Goal: Contribute content

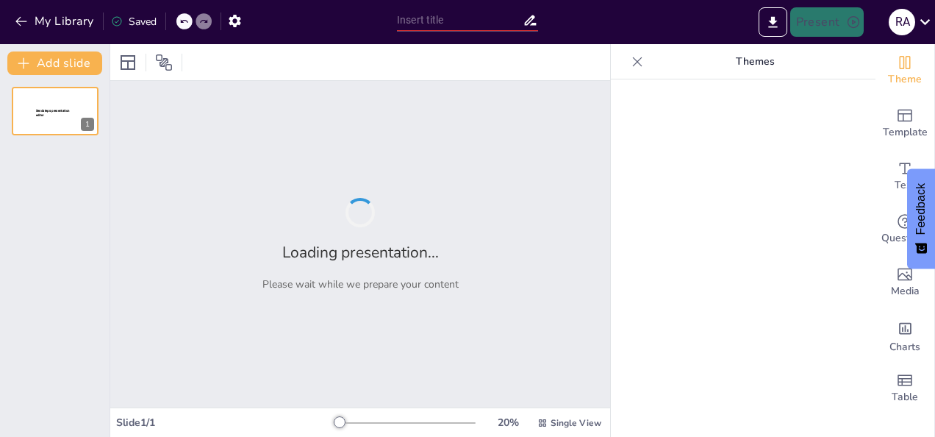
type input "Konsistensi dan Kualitas: Strategi Juno The Coffee Company dalam Menghadapi Pas…"
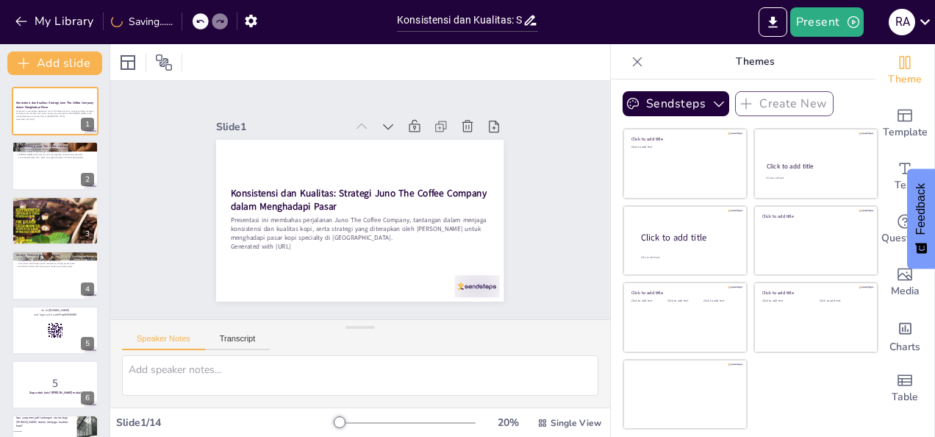
checkbox input "true"
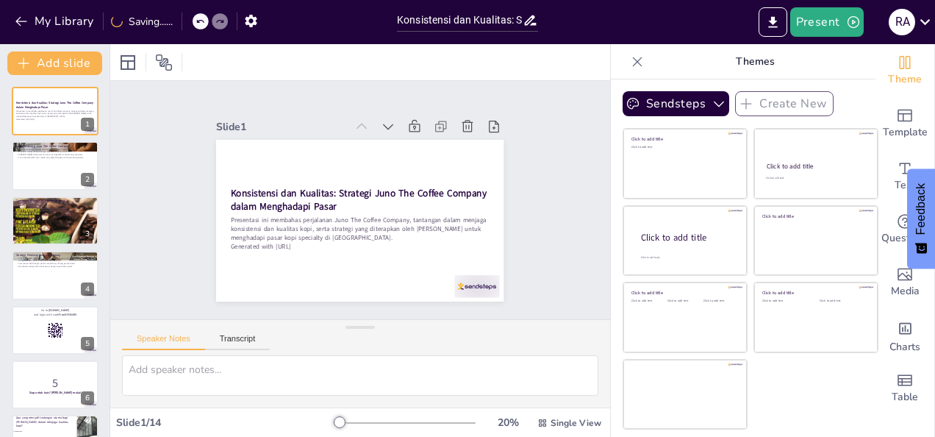
checkbox input "true"
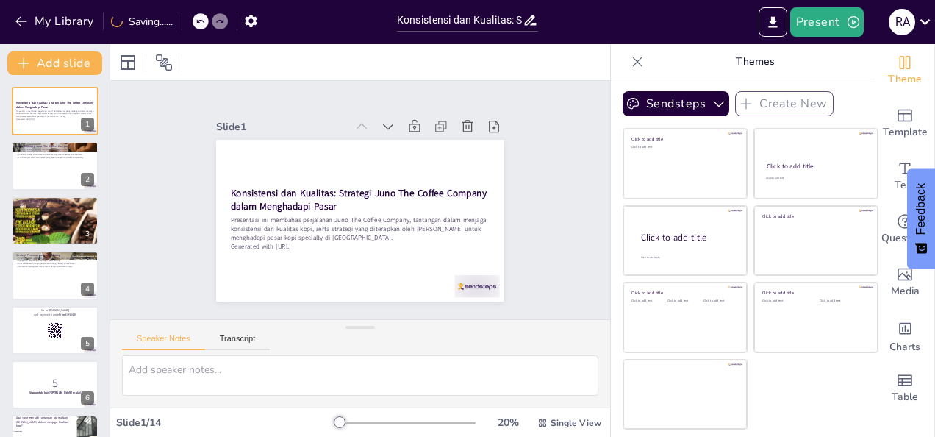
checkbox input "true"
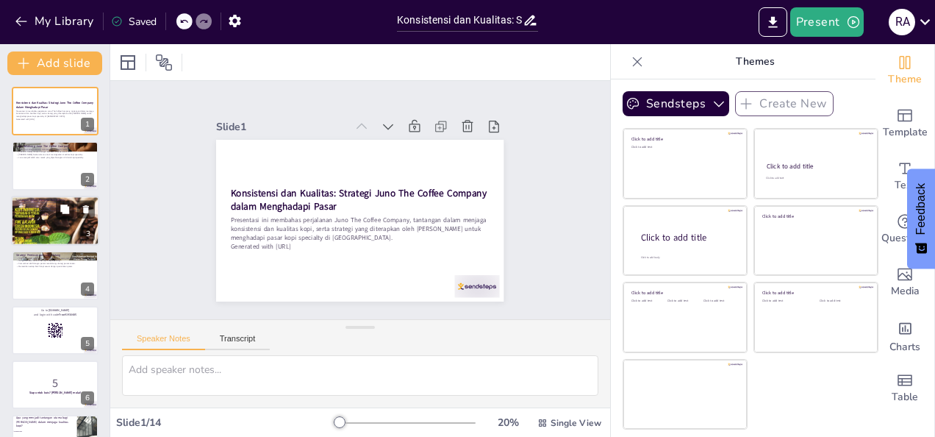
checkbox input "true"
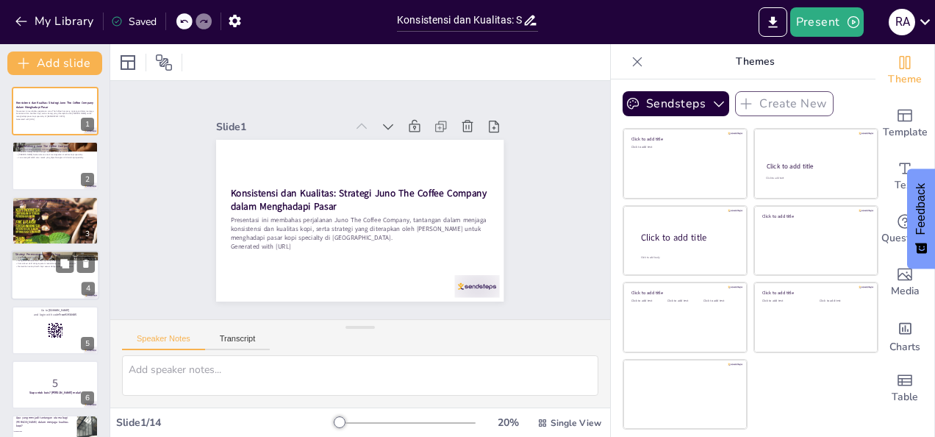
checkbox input "true"
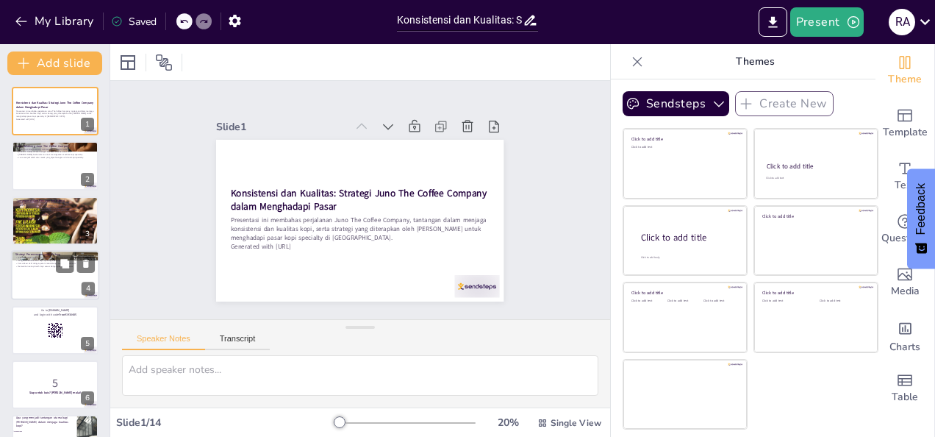
checkbox input "true"
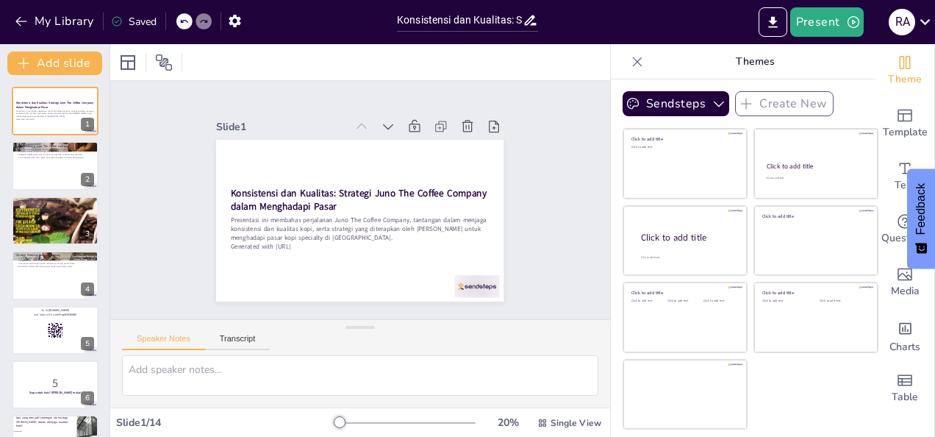
checkbox input "true"
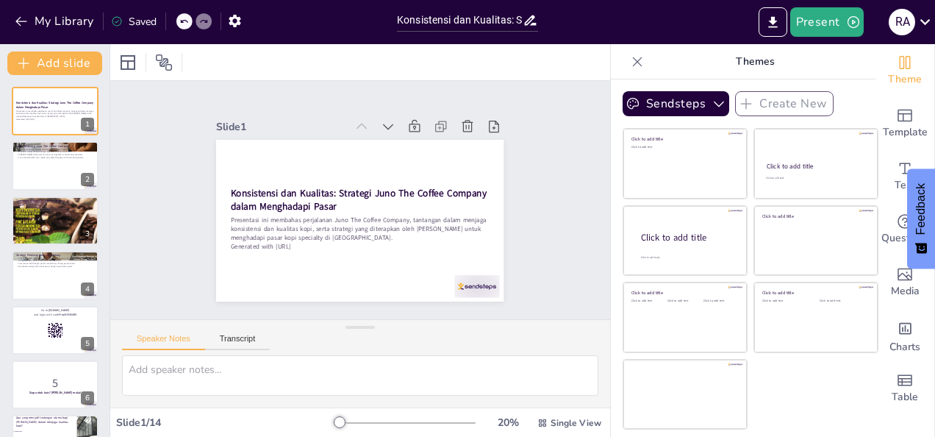
checkbox input "true"
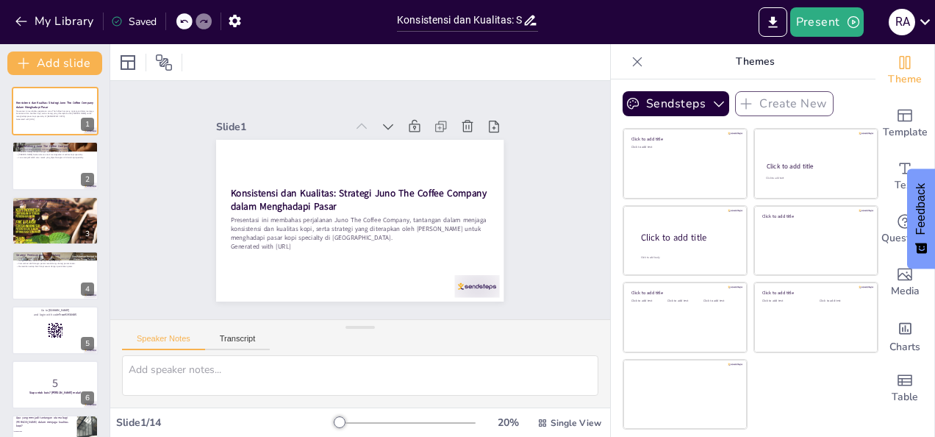
checkbox input "true"
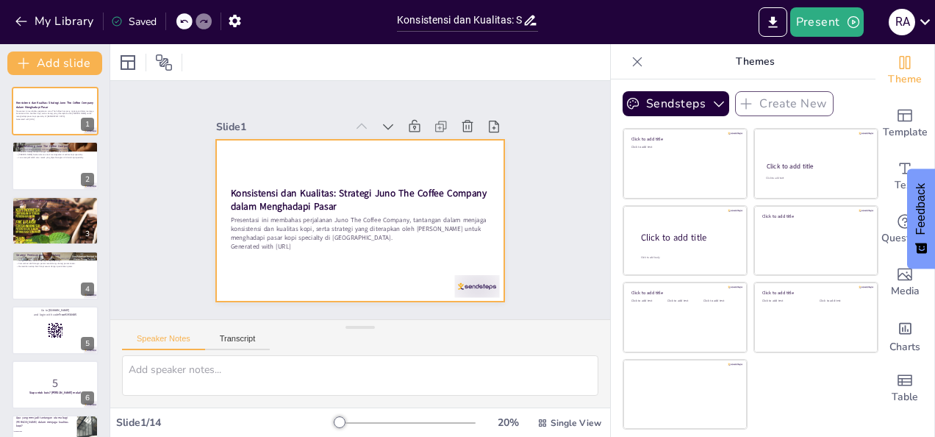
checkbox input "true"
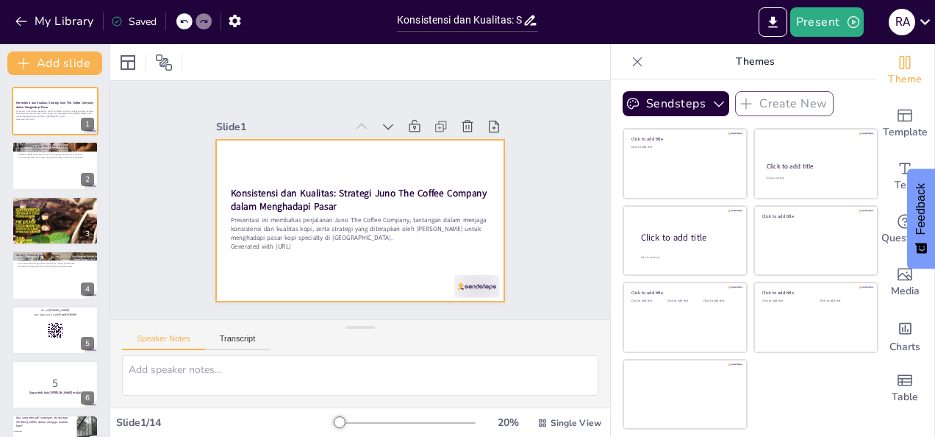
checkbox input "true"
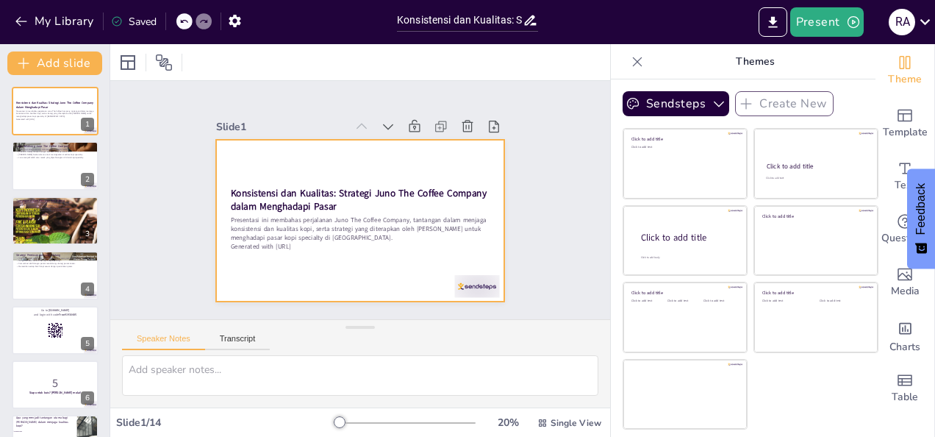
checkbox input "true"
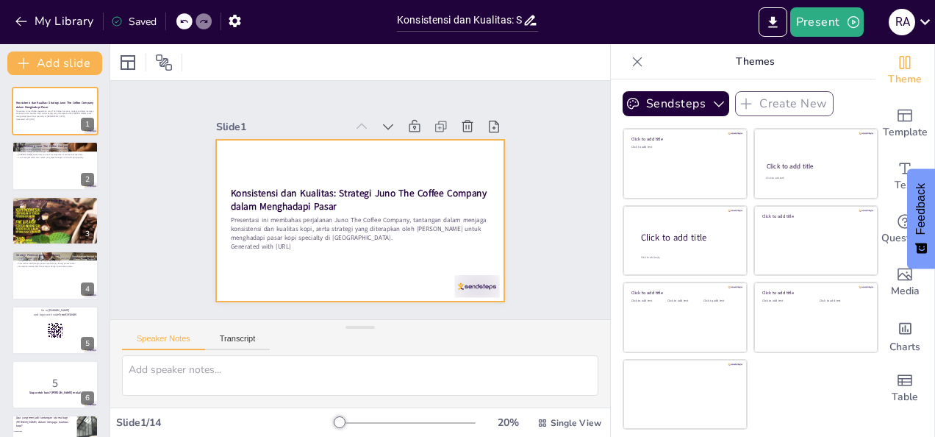
checkbox input "true"
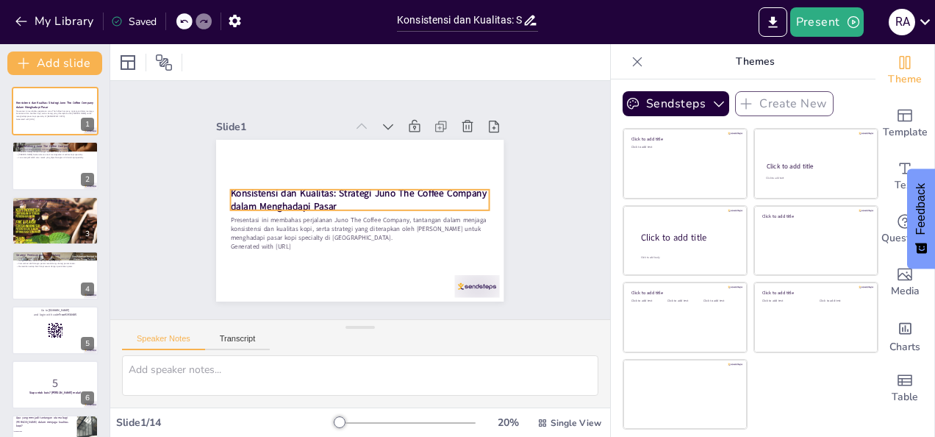
checkbox input "true"
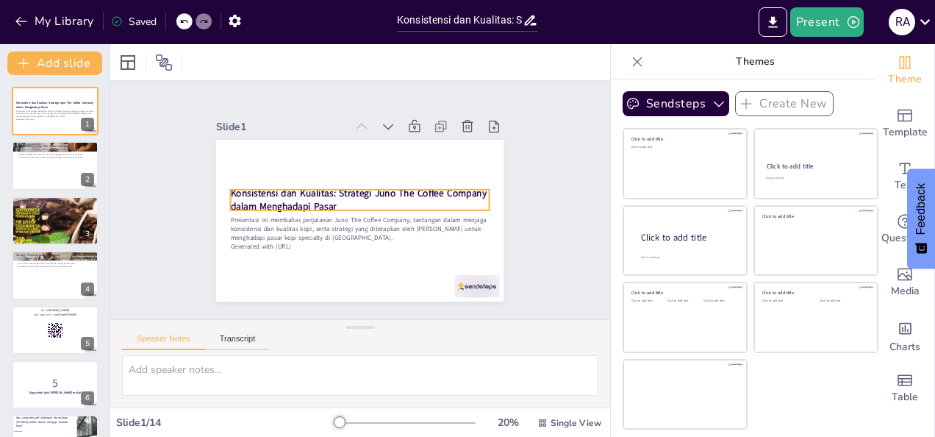
checkbox input "true"
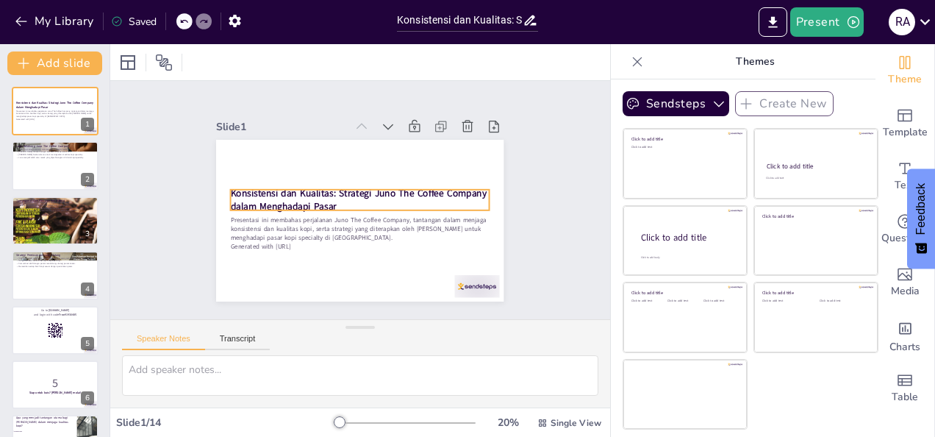
checkbox input "true"
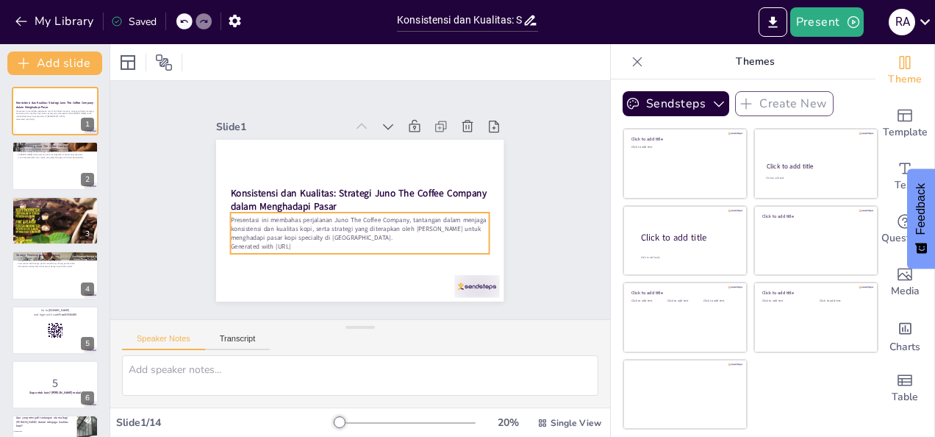
checkbox input "true"
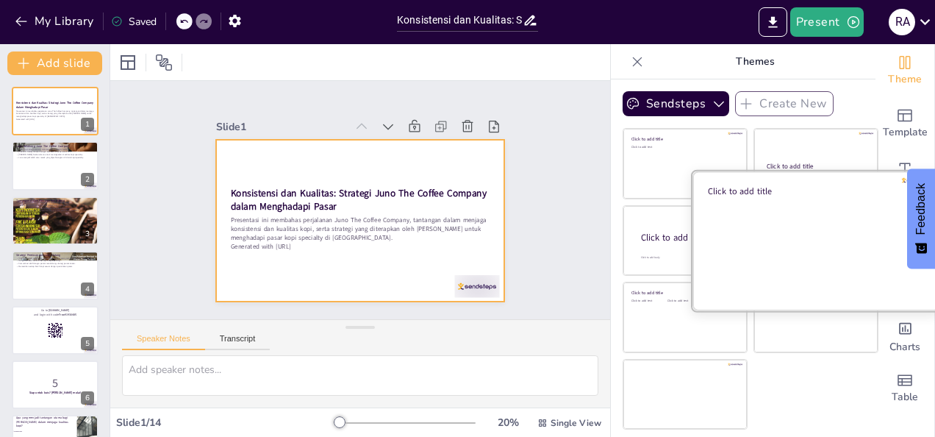
checkbox input "true"
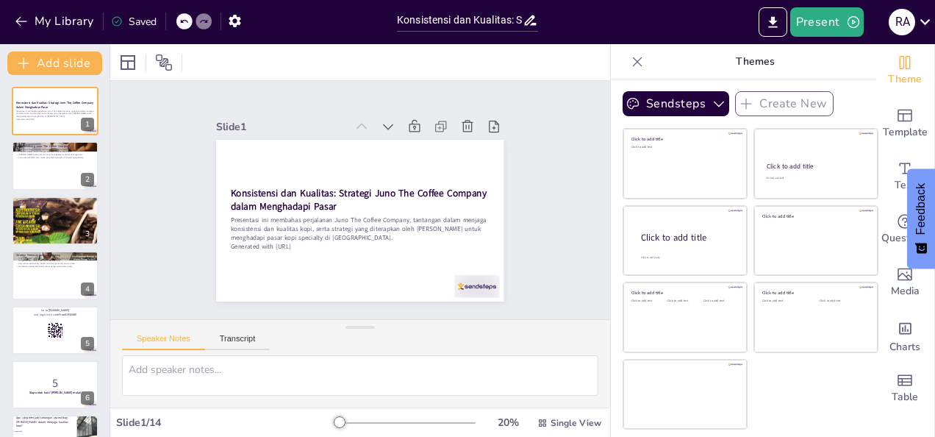
checkbox input "true"
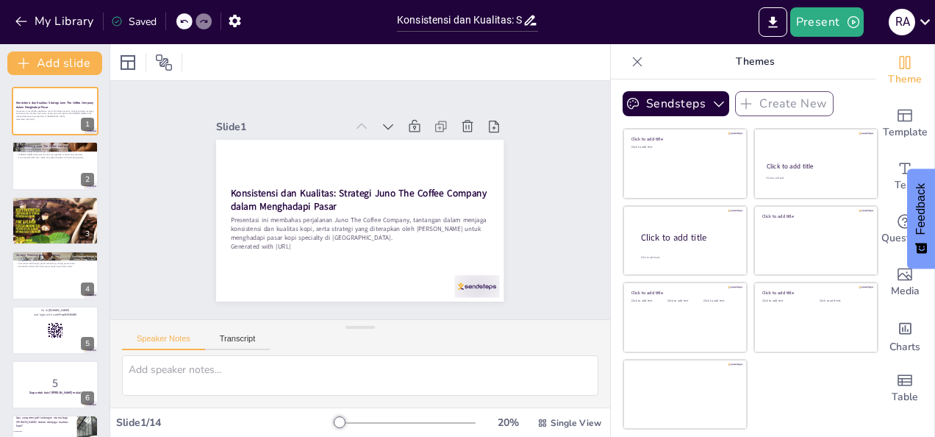
checkbox input "true"
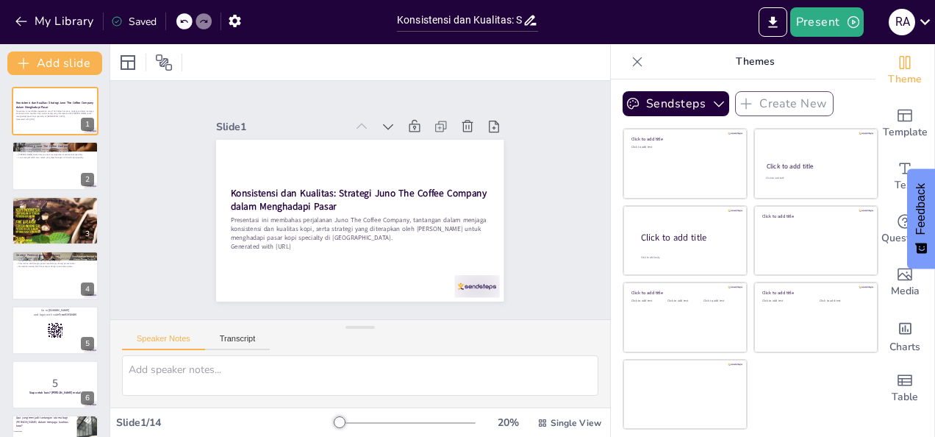
checkbox input "true"
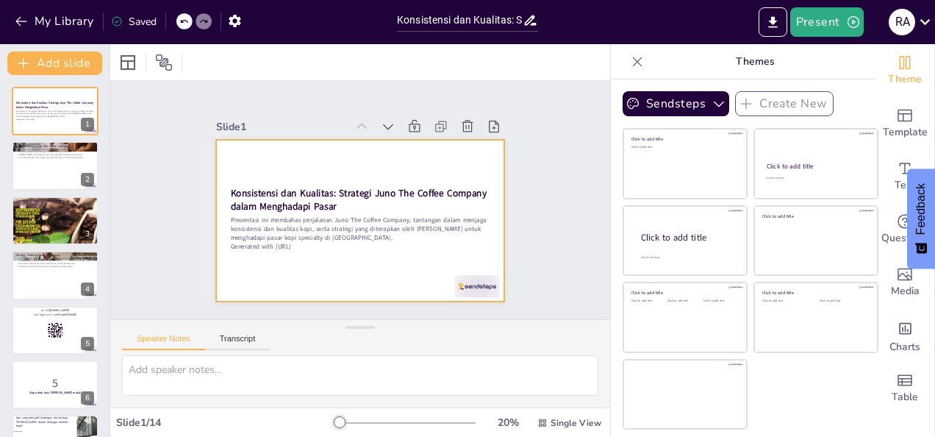
checkbox input "true"
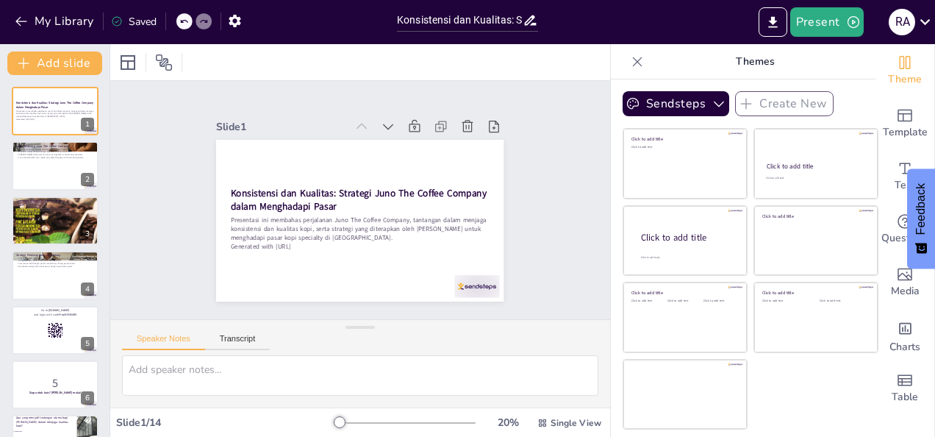
checkbox input "true"
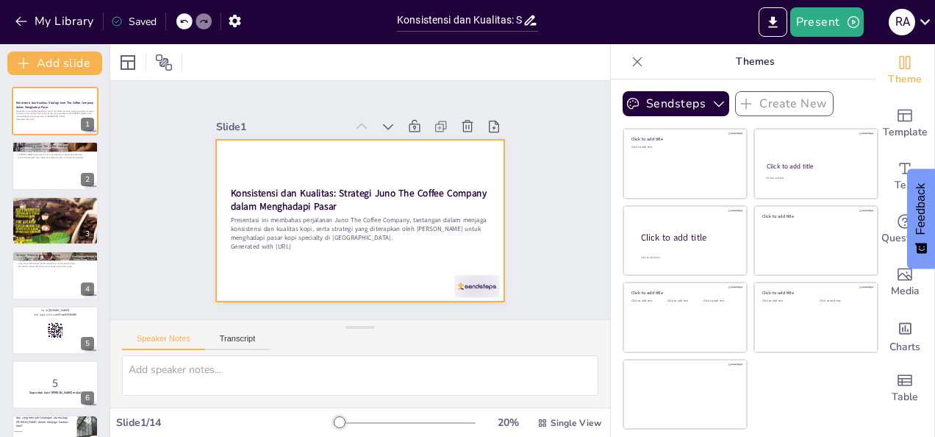
checkbox input "true"
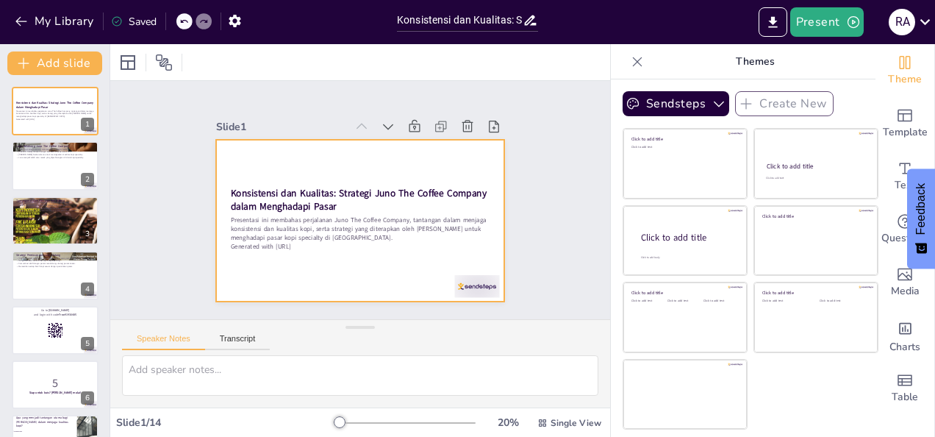
checkbox input "true"
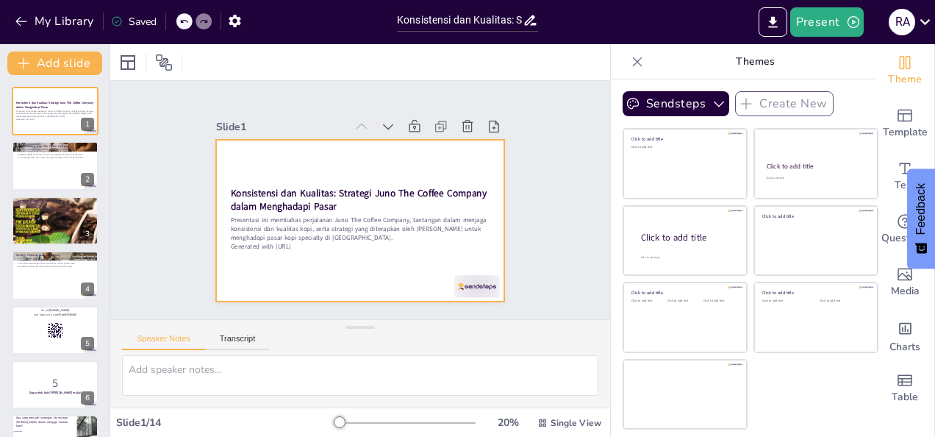
checkbox input "true"
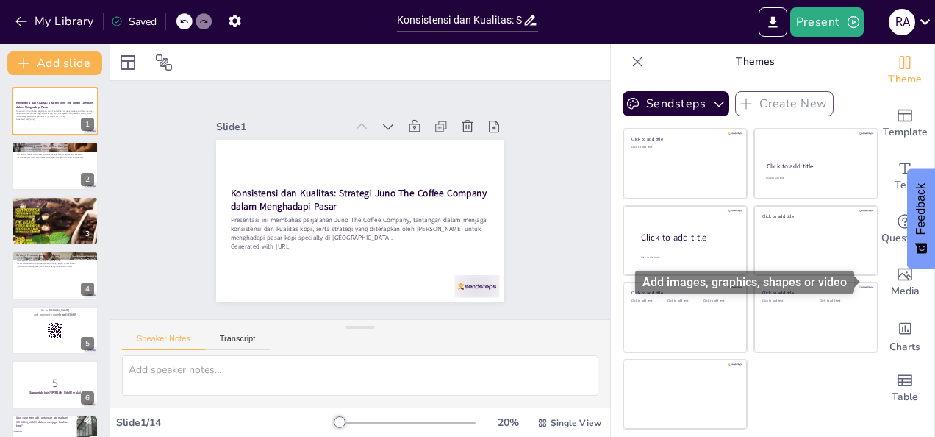
checkbox input "true"
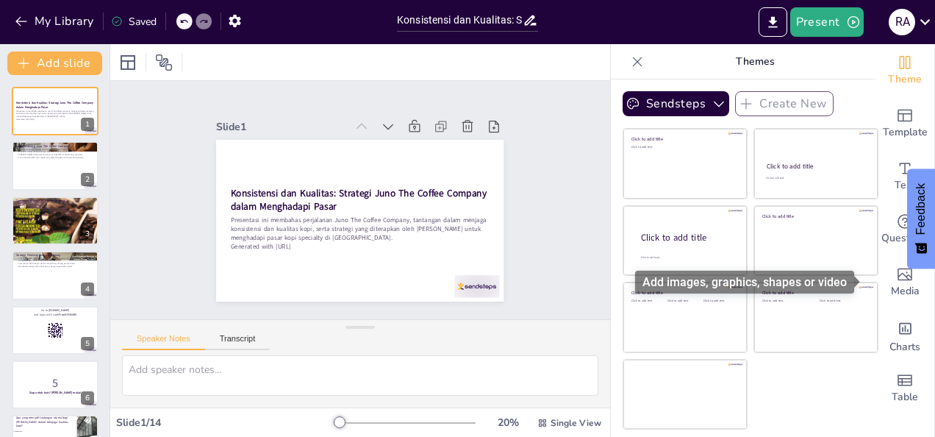
checkbox input "true"
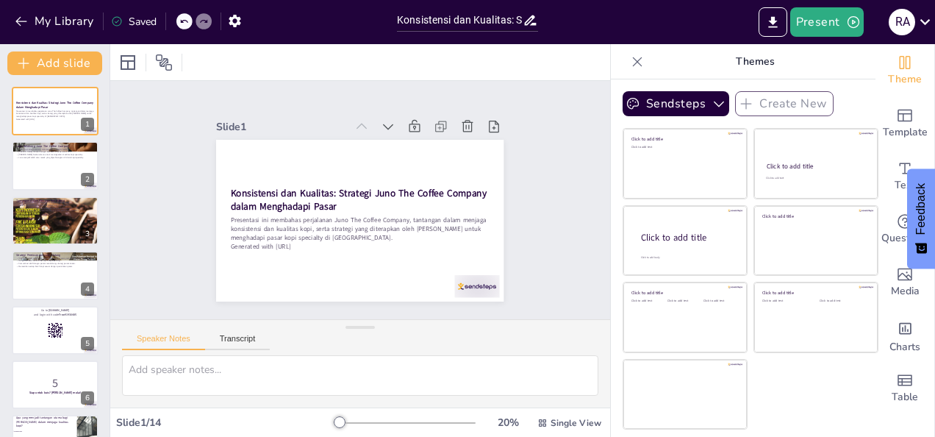
checkbox input "true"
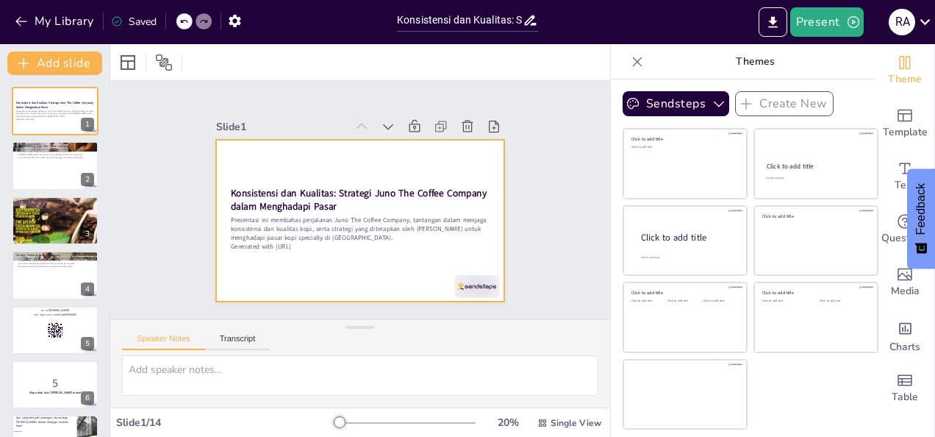
checkbox input "true"
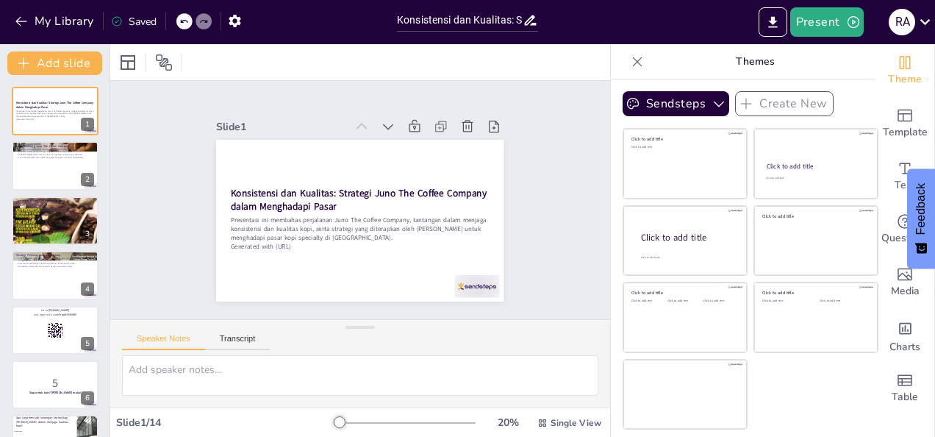
checkbox input "true"
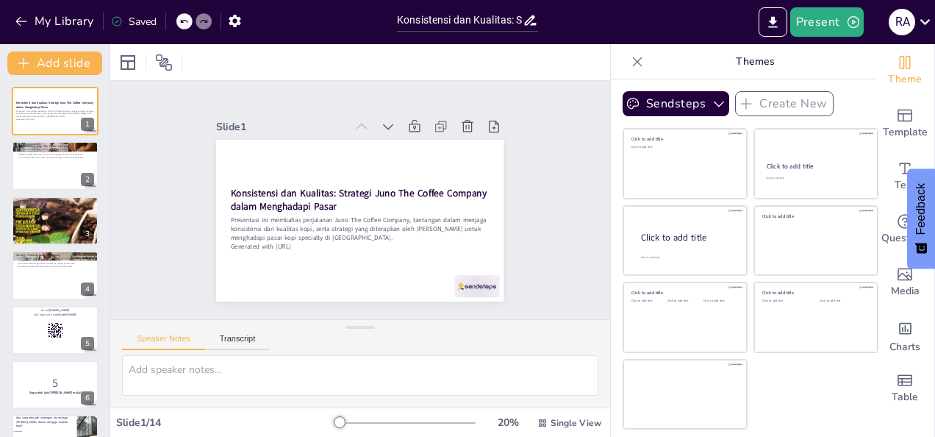
checkbox input "true"
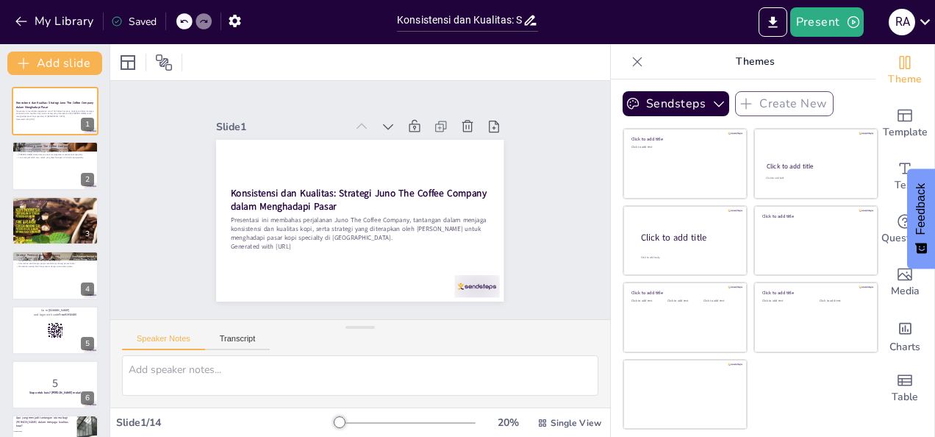
checkbox input "true"
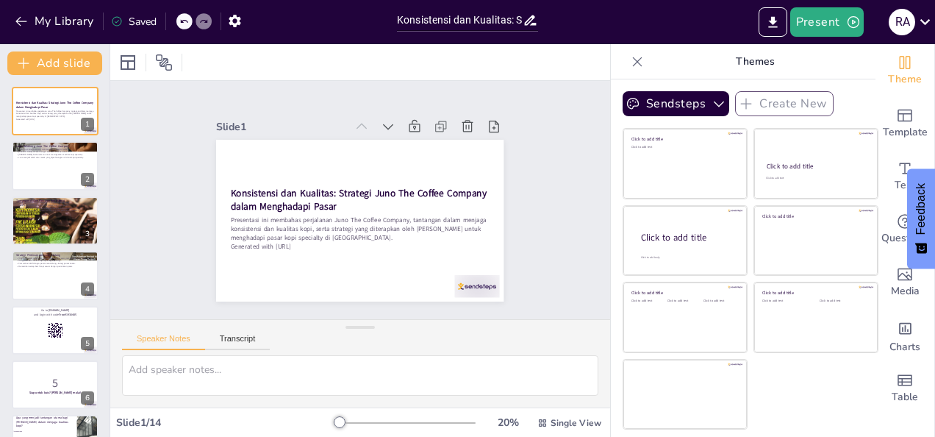
checkbox input "true"
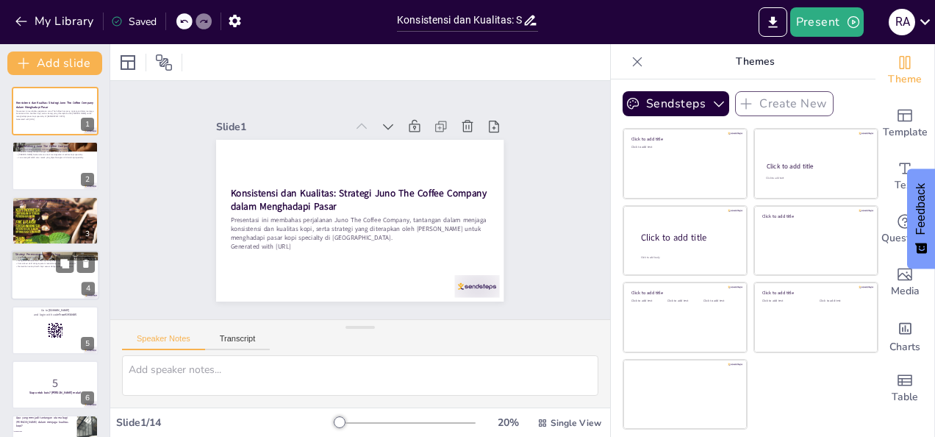
checkbox input "true"
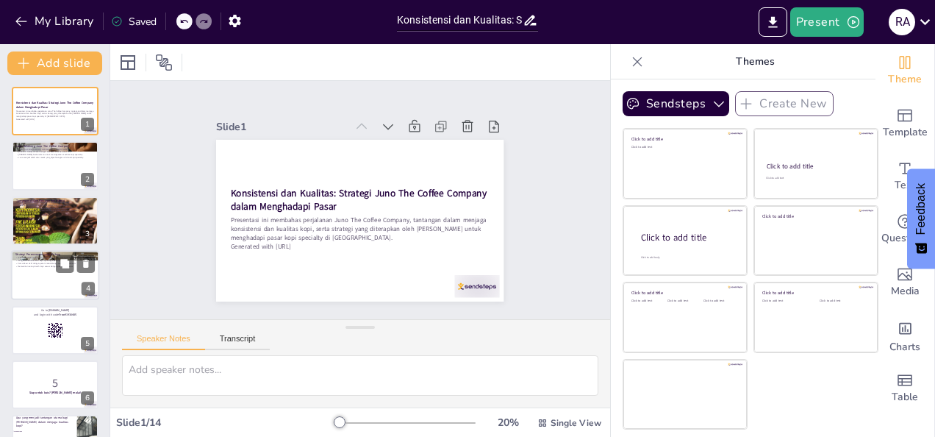
click at [81, 275] on div at bounding box center [55, 275] width 88 height 50
type textarea "Perencanaan yang matang adalah kunci untuk memastikan bahwa [PERSON_NAME] dapat…"
checkbox input "true"
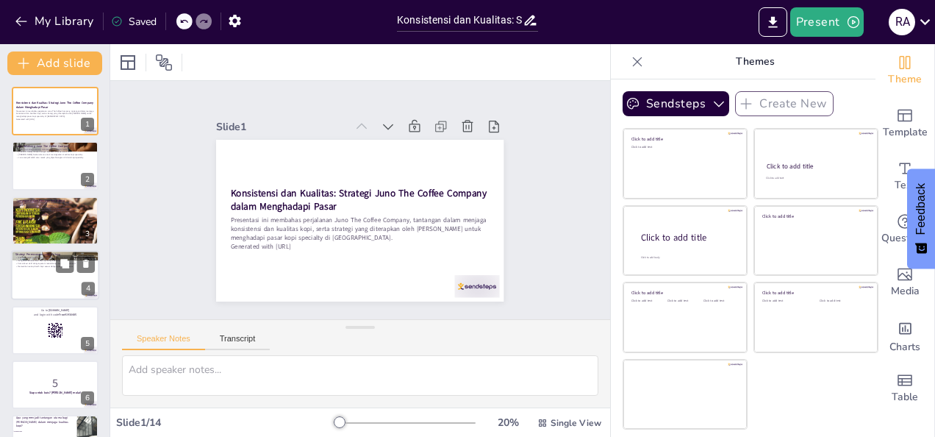
checkbox input "true"
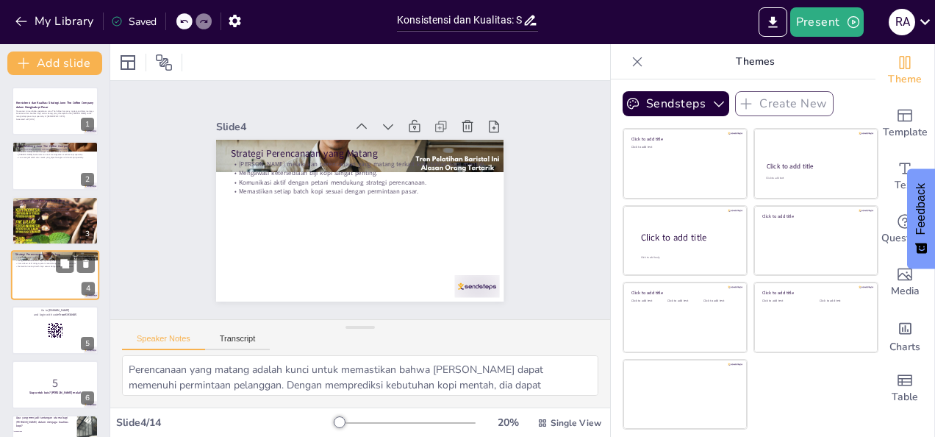
scroll to position [19, 0]
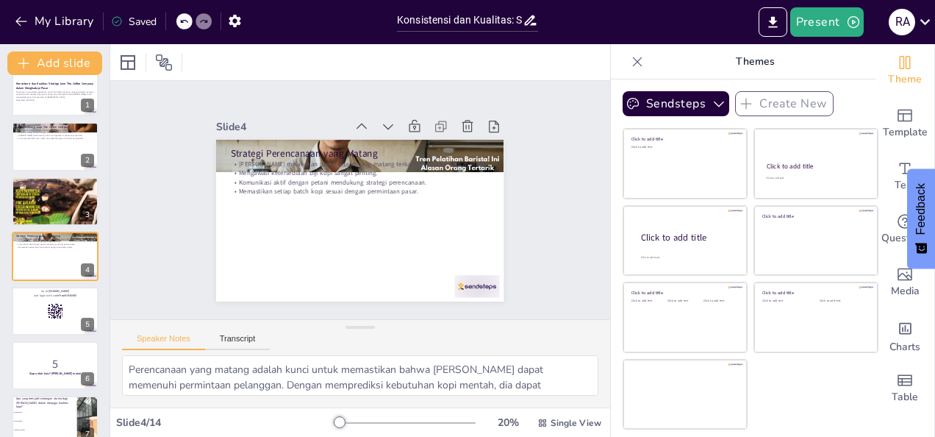
checkbox input "true"
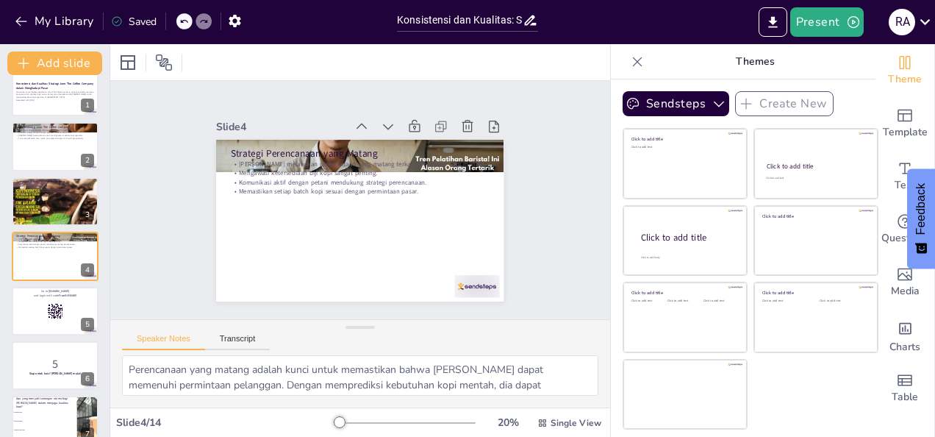
checkbox input "true"
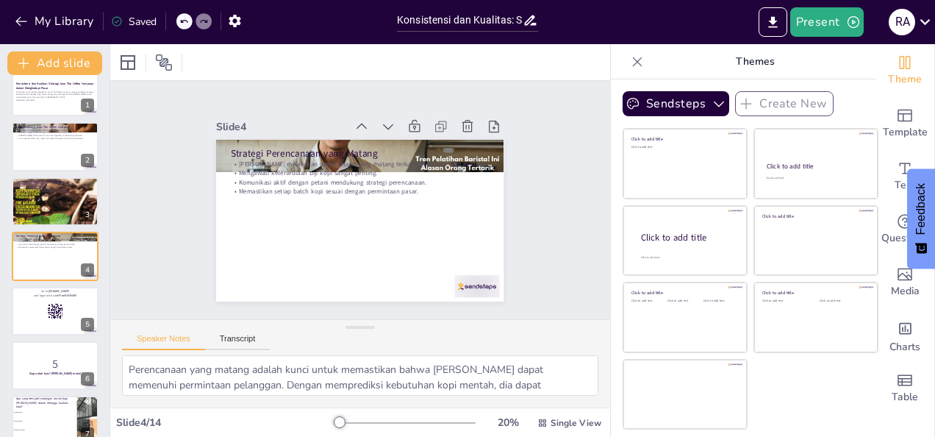
checkbox input "true"
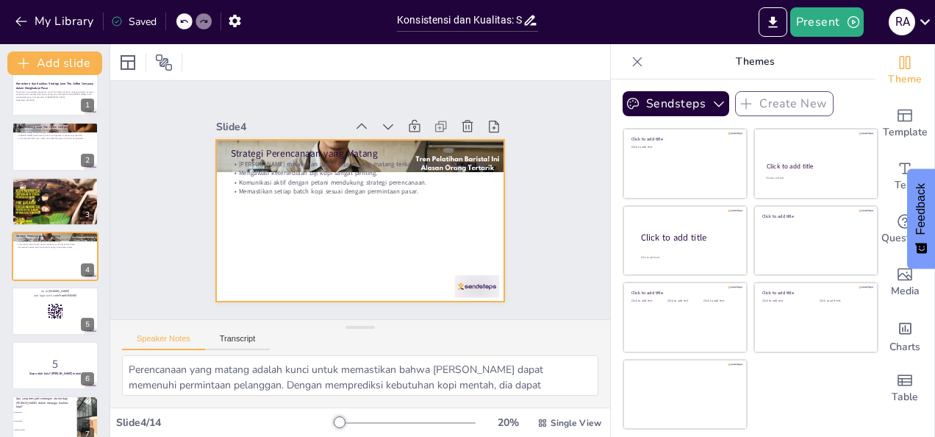
checkbox input "true"
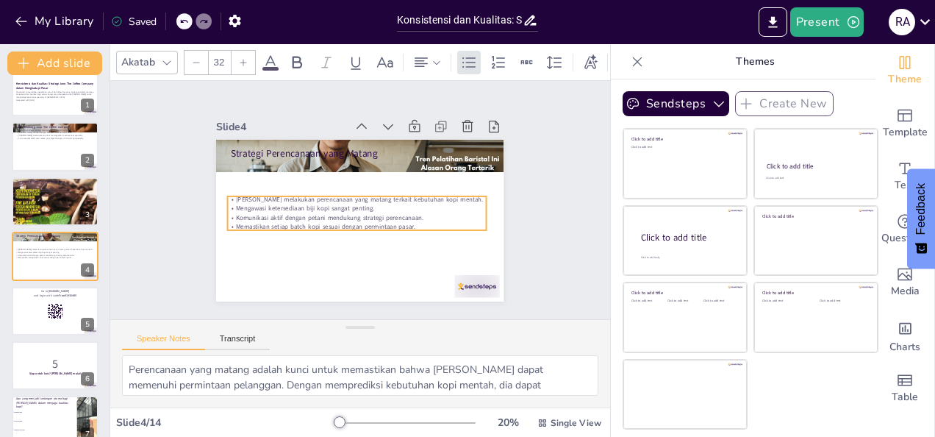
drag, startPoint x: 344, startPoint y: 182, endPoint x: 341, endPoint y: 218, distance: 36.2
click at [341, 218] on p "Memastikan setiap batch kopi sesuai dengan permintaan pasar." at bounding box center [351, 225] width 255 height 63
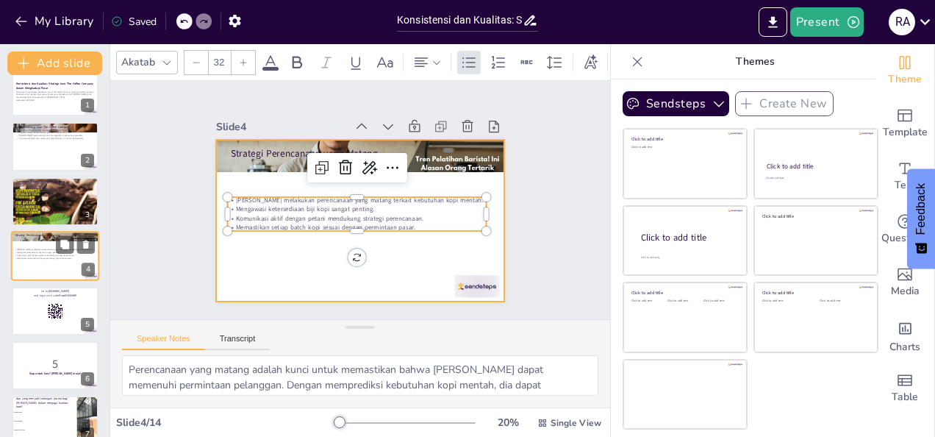
scroll to position [0, 0]
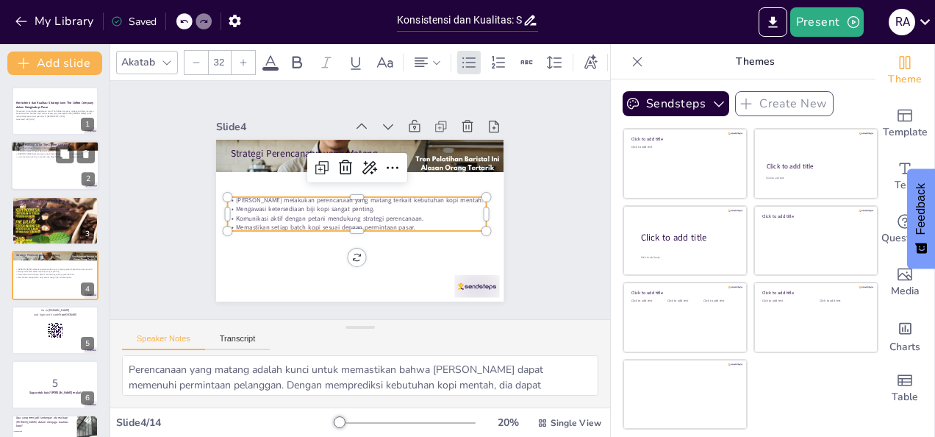
click at [65, 187] on div at bounding box center [55, 166] width 88 height 50
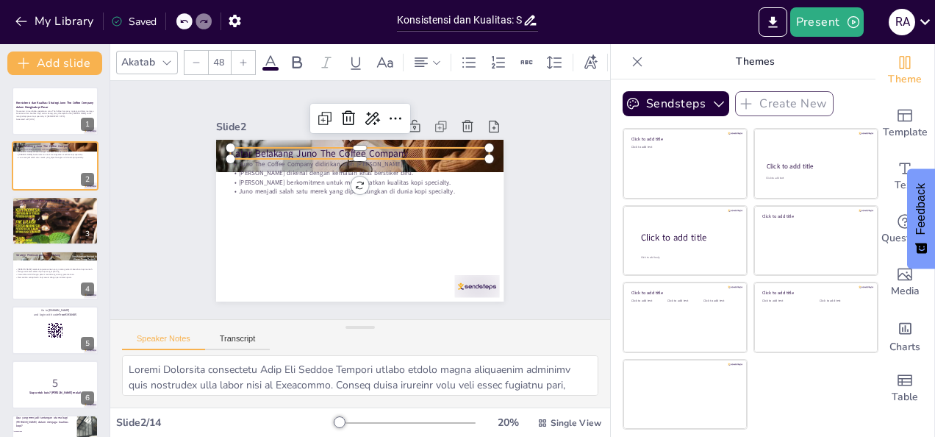
click at [275, 146] on p "Latar Belakang Juno The Coffee Company" at bounding box center [365, 153] width 259 height 40
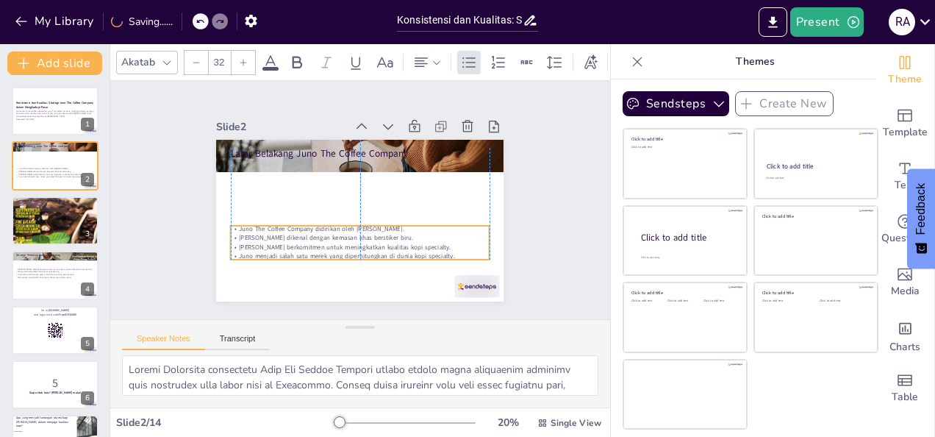
drag, startPoint x: 269, startPoint y: 173, endPoint x: 269, endPoint y: 238, distance: 64.7
click at [269, 243] on p "[PERSON_NAME] berkomitmen untuk meningkatkan kualitas kopi specialty." at bounding box center [360, 247] width 259 height 9
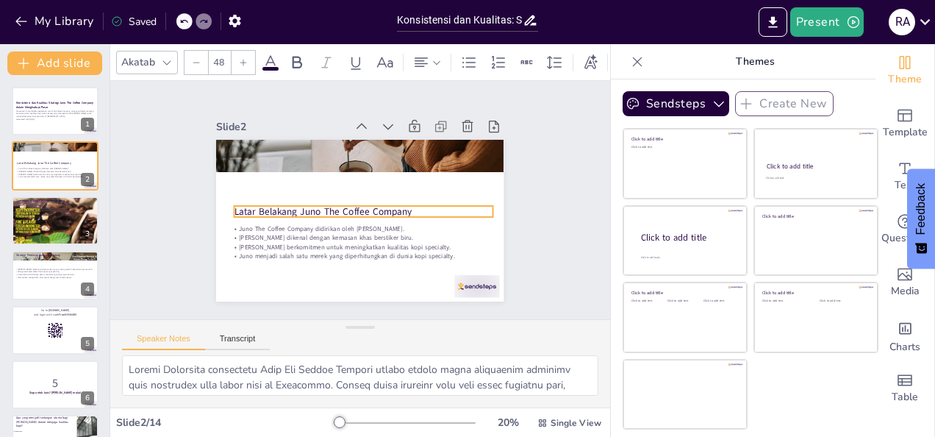
drag, startPoint x: 281, startPoint y: 143, endPoint x: 285, endPoint y: 201, distance: 58.2
click at [285, 201] on p "Latar Belakang Juno The Coffee Company" at bounding box center [358, 211] width 231 height 141
click at [68, 110] on p "Presentasi ini membahas perjalanan Juno The Coffee Company, tantangan dalam men…" at bounding box center [54, 114] width 79 height 8
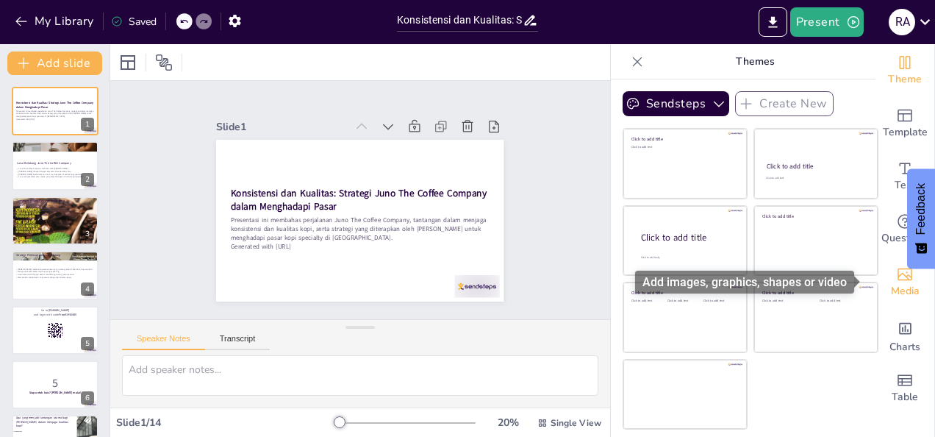
click at [900, 294] on span "Media" at bounding box center [905, 291] width 29 height 16
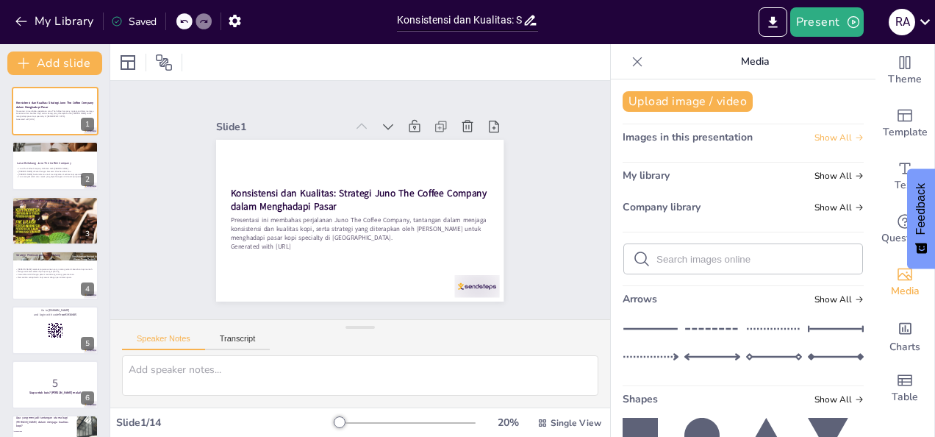
click at [815, 137] on span "Show All" at bounding box center [839, 137] width 49 height 10
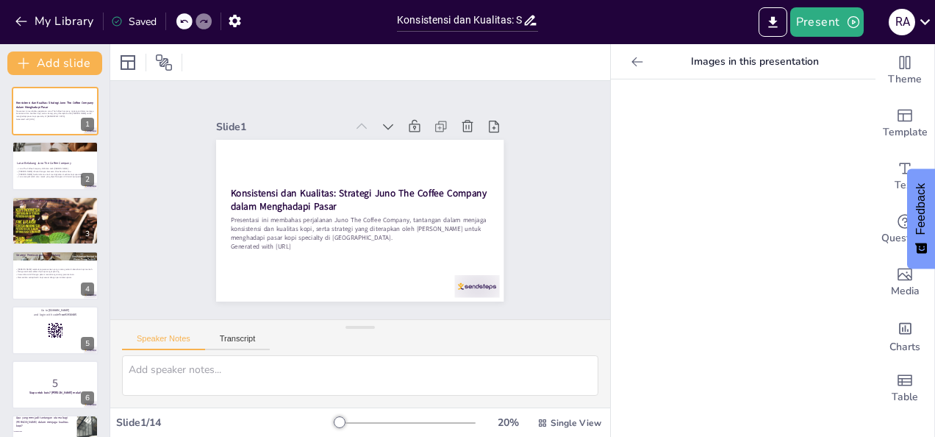
click at [631, 66] on icon at bounding box center [637, 61] width 15 height 15
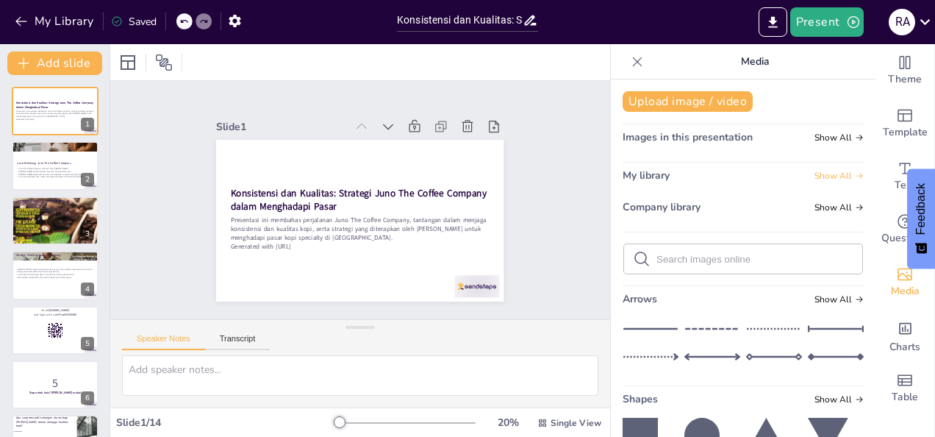
click at [815, 175] on span "Show All" at bounding box center [839, 176] width 49 height 10
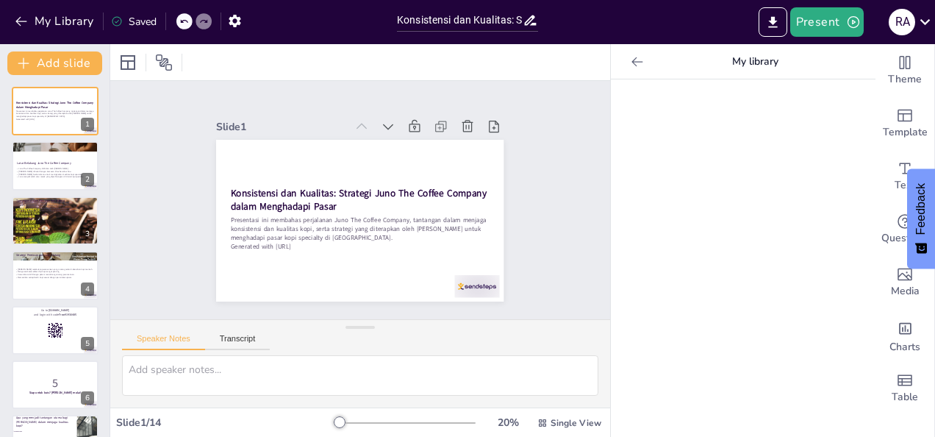
click at [808, 175] on div at bounding box center [743, 257] width 265 height 357
click at [632, 60] on icon at bounding box center [637, 61] width 15 height 15
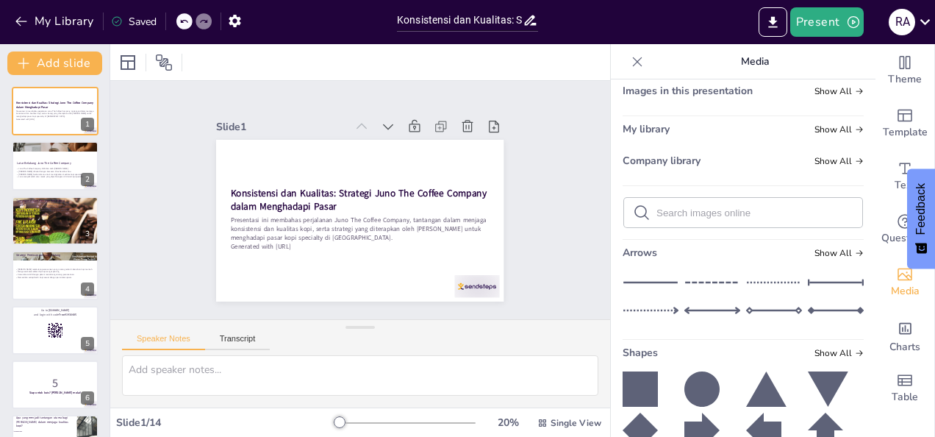
scroll to position [33, 0]
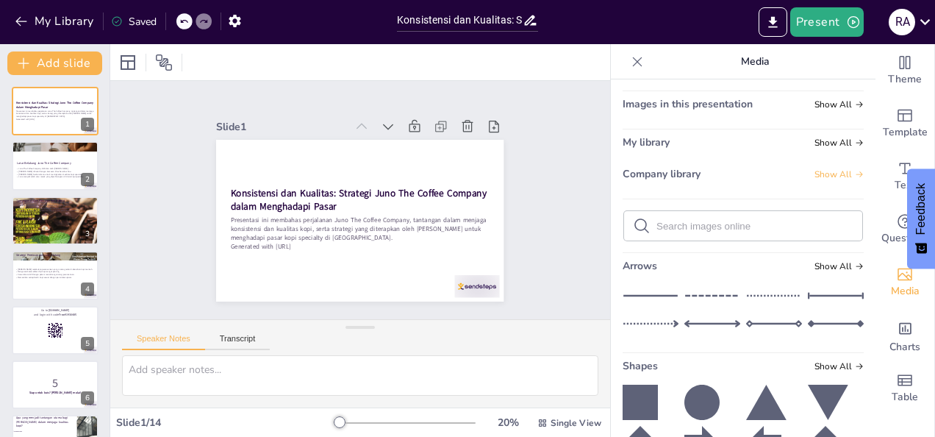
click at [857, 173] on icon at bounding box center [860, 174] width 7 height 6
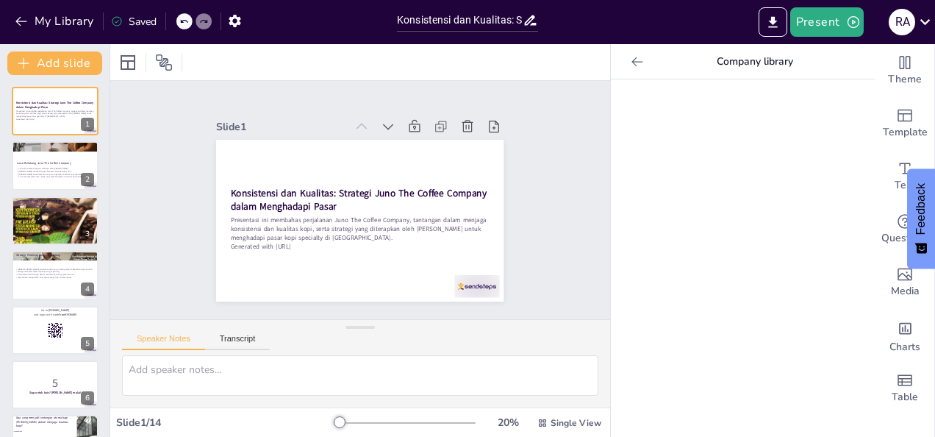
click at [810, 147] on div at bounding box center [743, 257] width 265 height 357
click at [807, 146] on div at bounding box center [743, 257] width 265 height 357
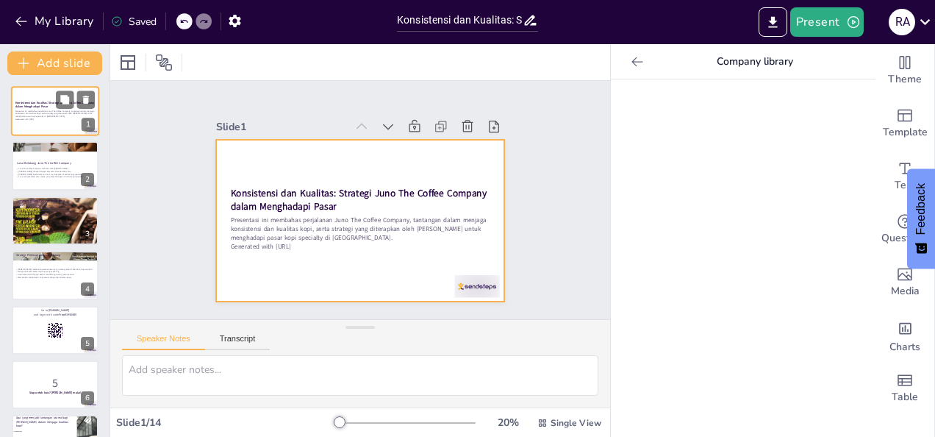
click at [53, 121] on div at bounding box center [55, 111] width 88 height 50
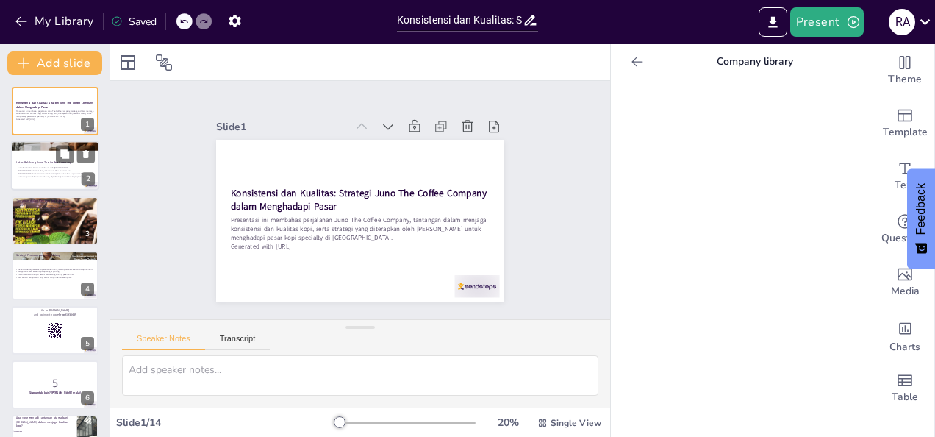
click at [52, 161] on p "Latar Belakang Juno The Coffee Company" at bounding box center [55, 163] width 79 height 4
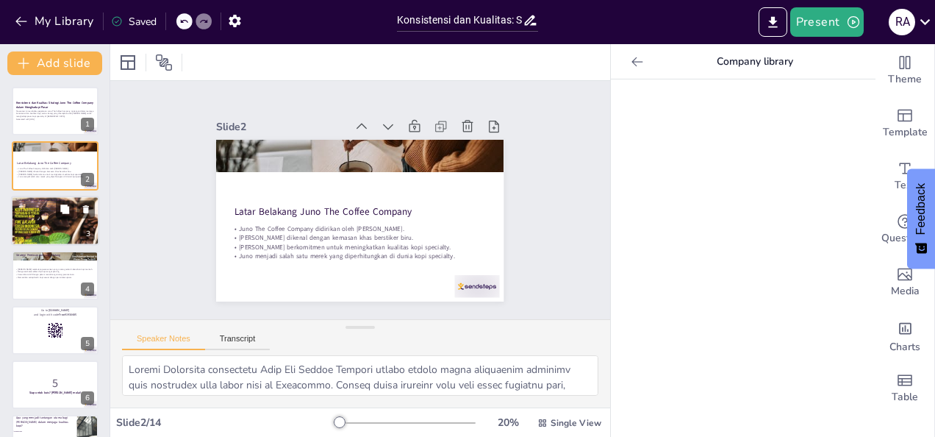
click at [38, 221] on div at bounding box center [55, 220] width 88 height 121
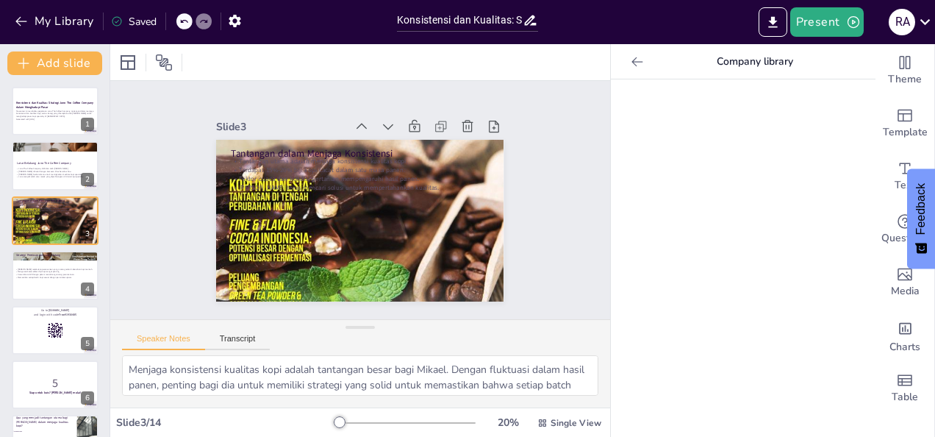
click at [630, 55] on icon at bounding box center [637, 61] width 15 height 15
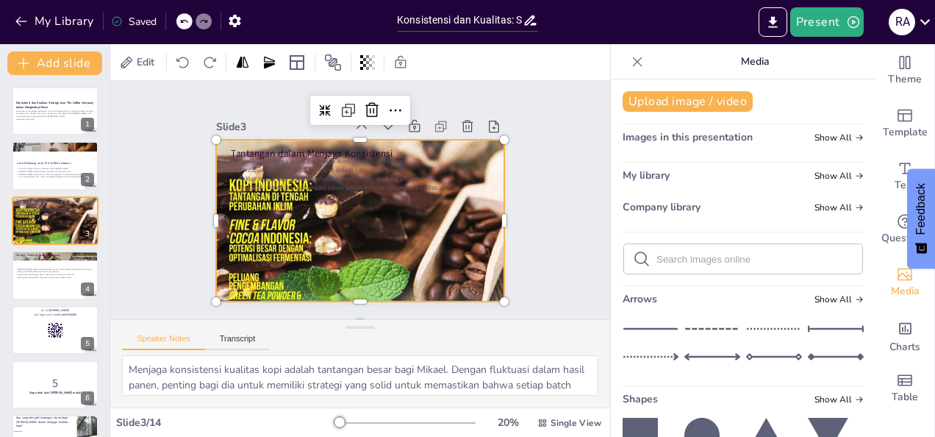
click at [431, 253] on div at bounding box center [356, 220] width 363 height 442
click at [431, 252] on div at bounding box center [358, 220] width 327 height 419
click at [431, 252] on div at bounding box center [352, 219] width 422 height 474
click at [45, 215] on div at bounding box center [55, 221] width 88 height 50
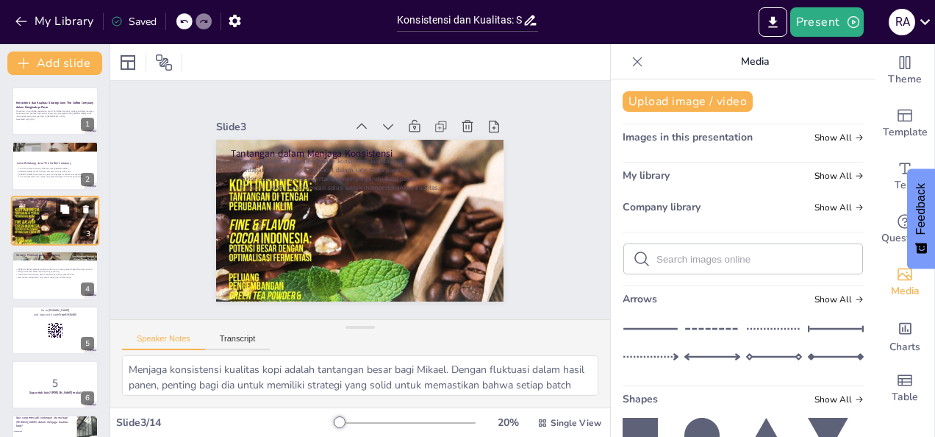
click at [45, 215] on div at bounding box center [55, 220] width 88 height 121
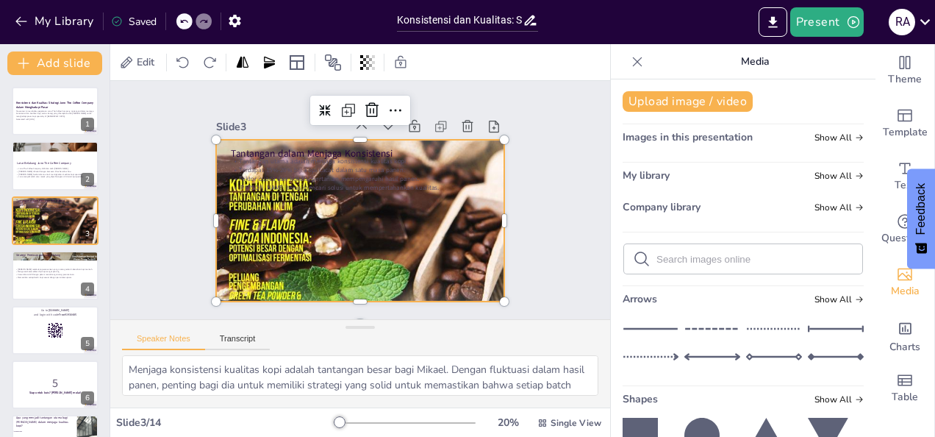
click at [404, 193] on div at bounding box center [352, 219] width 422 height 474
click at [404, 193] on div at bounding box center [356, 220] width 363 height 442
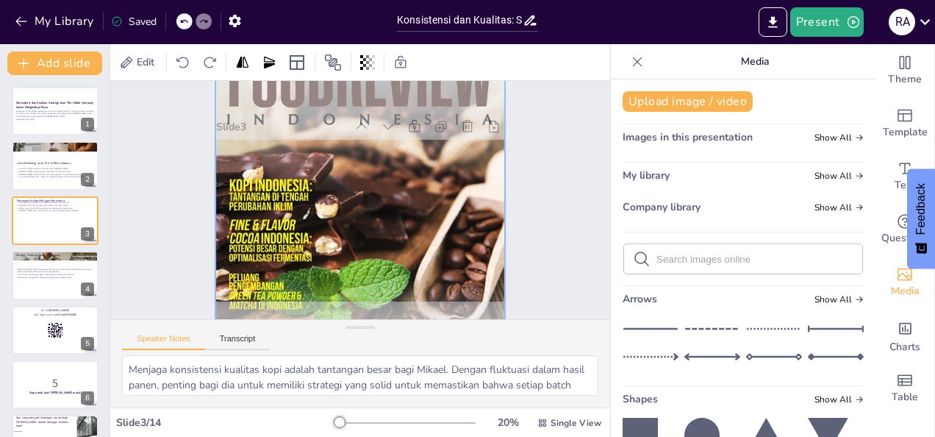
drag, startPoint x: 405, startPoint y: 193, endPoint x: 388, endPoint y: 179, distance: 21.5
click at [388, 179] on div at bounding box center [349, 218] width 468 height 507
click at [388, 179] on div at bounding box center [358, 220] width 346 height 438
click at [454, 167] on div at bounding box center [356, 220] width 384 height 463
click at [485, 124] on div at bounding box center [346, 215] width 500 height 508
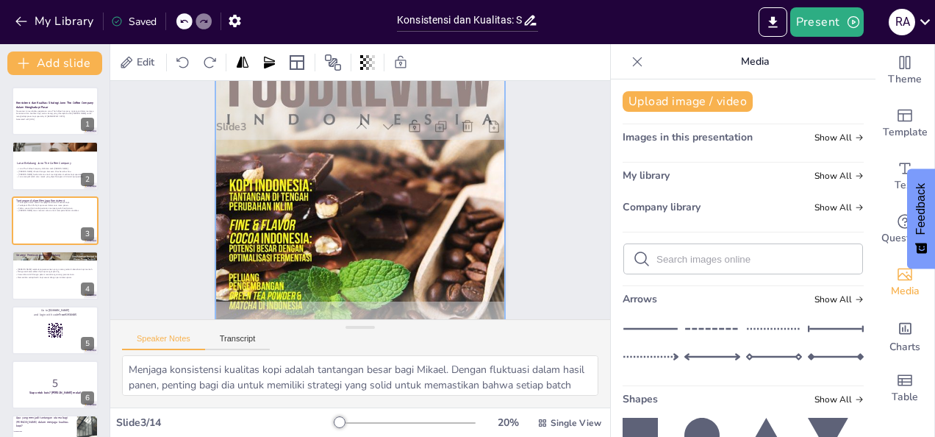
click at [429, 194] on div at bounding box center [342, 210] width 507 height 468
click at [241, 65] on icon at bounding box center [243, 61] width 12 height 11
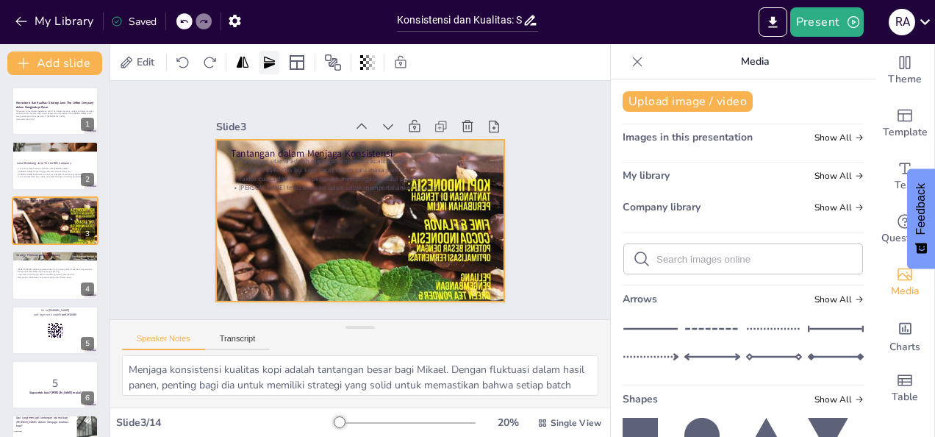
click at [276, 65] on icon at bounding box center [269, 62] width 15 height 15
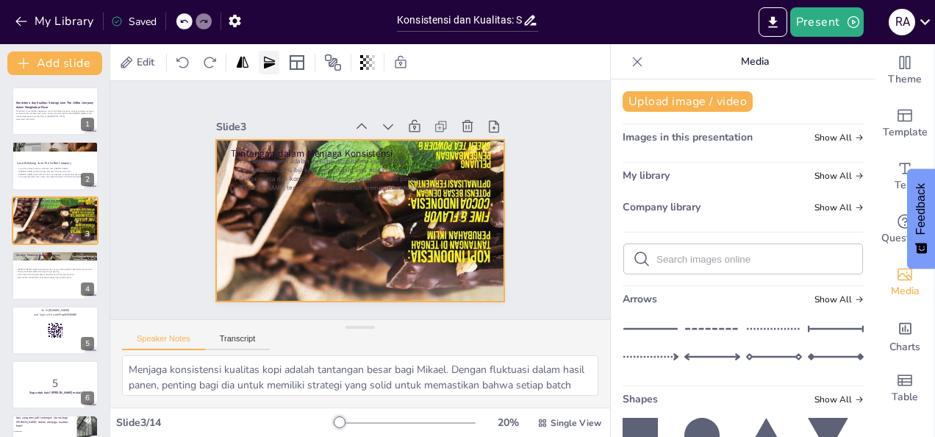
click at [276, 65] on icon at bounding box center [269, 62] width 15 height 15
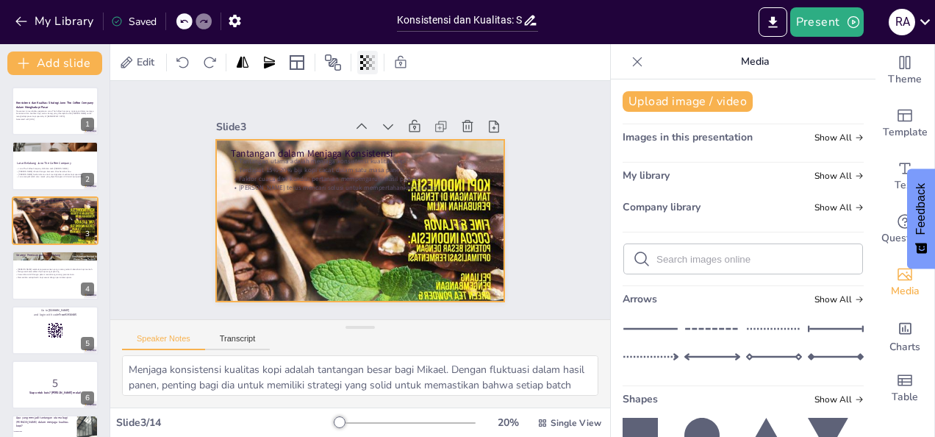
click at [373, 59] on icon at bounding box center [367, 62] width 15 height 15
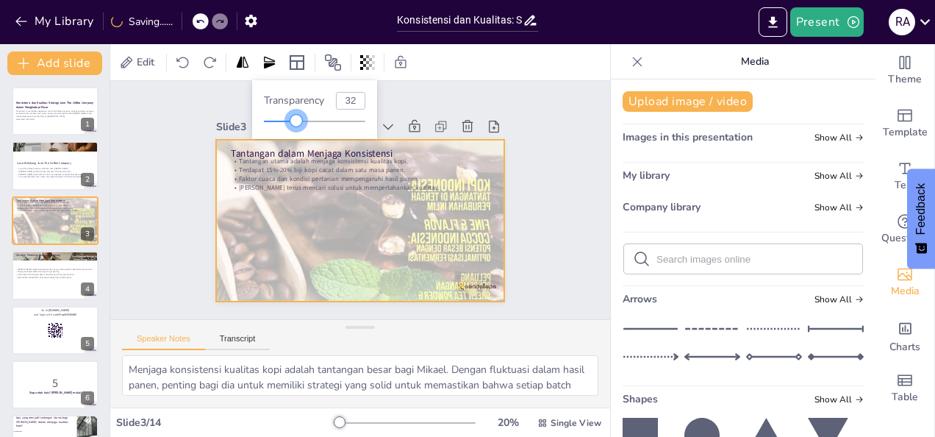
drag, startPoint x: 365, startPoint y: 123, endPoint x: 297, endPoint y: 135, distance: 69.5
click at [297, 135] on div "Transparency 32" at bounding box center [314, 109] width 125 height 59
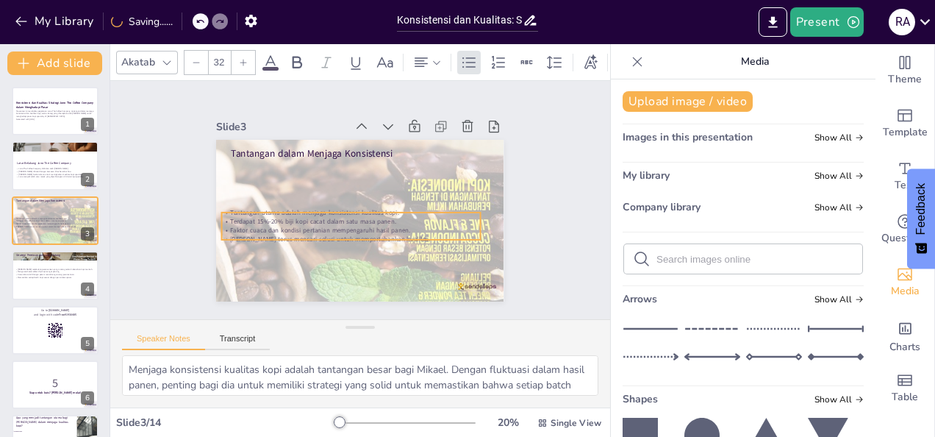
drag, startPoint x: 301, startPoint y: 174, endPoint x: 293, endPoint y: 225, distance: 52.2
click at [293, 225] on p "Faktor cuaca dan kondisi pertanian mempengaruhi hasil panen." at bounding box center [348, 229] width 258 height 36
click at [299, 226] on p "Faktor cuaca dan kondisi pertanian mempengaruhi hasil panen." at bounding box center [351, 230] width 255 height 63
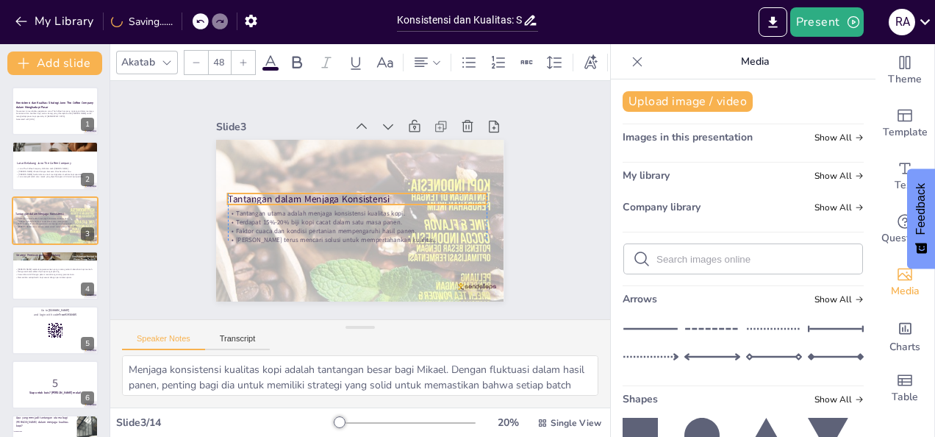
drag, startPoint x: 285, startPoint y: 149, endPoint x: 281, endPoint y: 194, distance: 45.8
click at [281, 194] on p "Tantangan dalam Menjaga Konsistensi" at bounding box center [357, 198] width 256 height 67
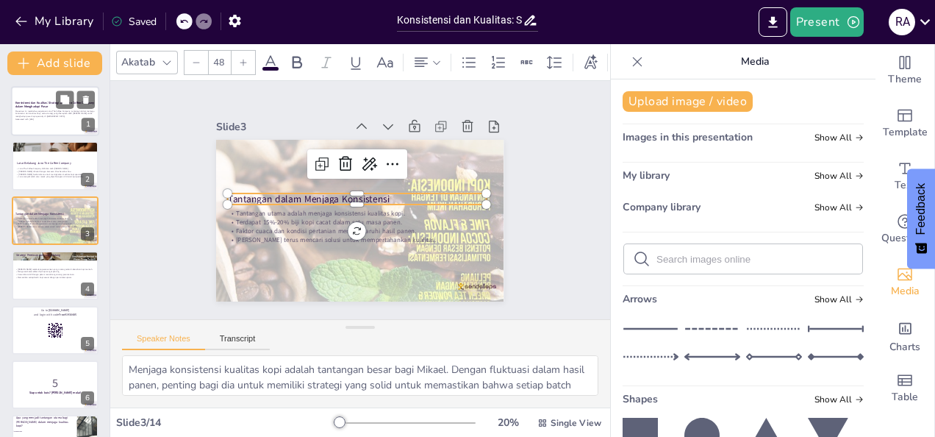
click at [56, 127] on div at bounding box center [55, 111] width 88 height 50
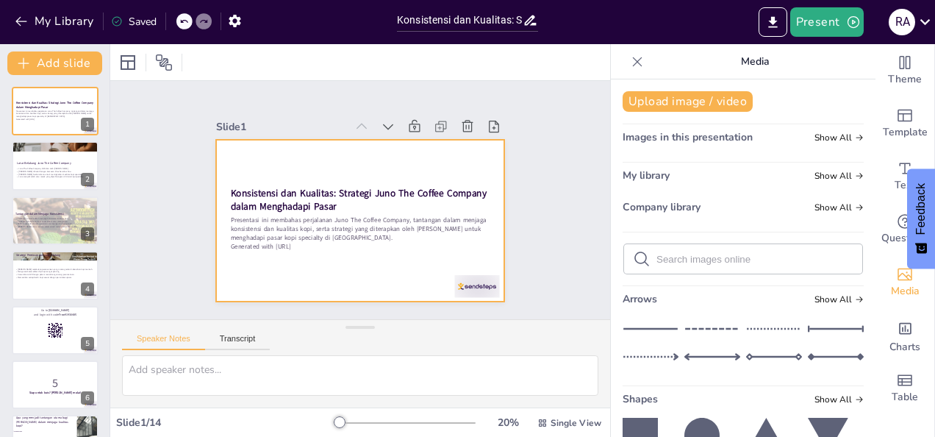
click at [319, 166] on div at bounding box center [356, 220] width 315 height 218
click at [319, 166] on div at bounding box center [360, 221] width 288 height 162
click at [319, 174] on div at bounding box center [358, 220] width 303 height 190
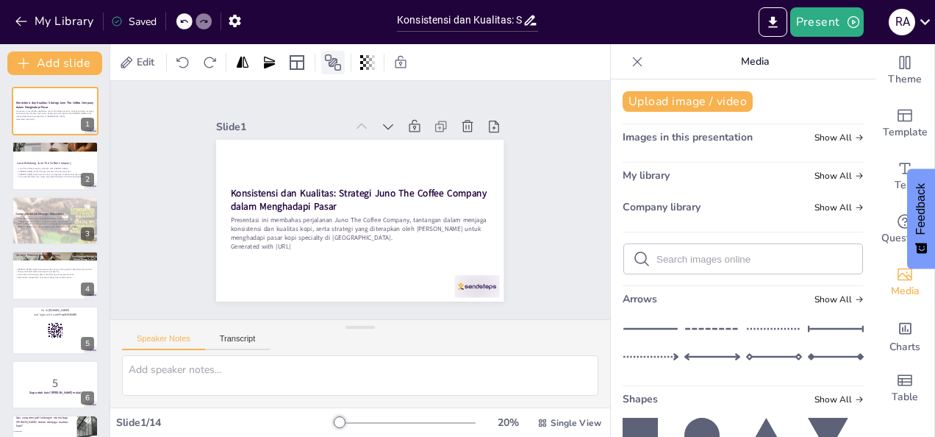
click at [332, 65] on icon at bounding box center [333, 63] width 18 height 18
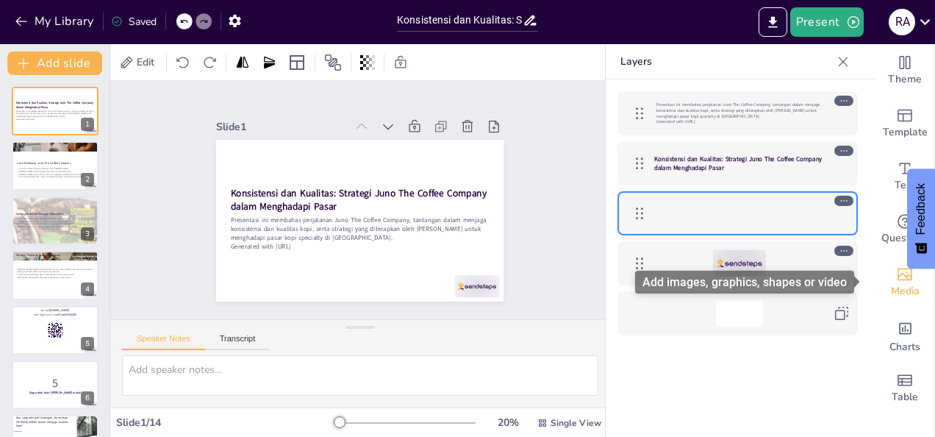
click at [904, 290] on span "Media" at bounding box center [905, 291] width 29 height 16
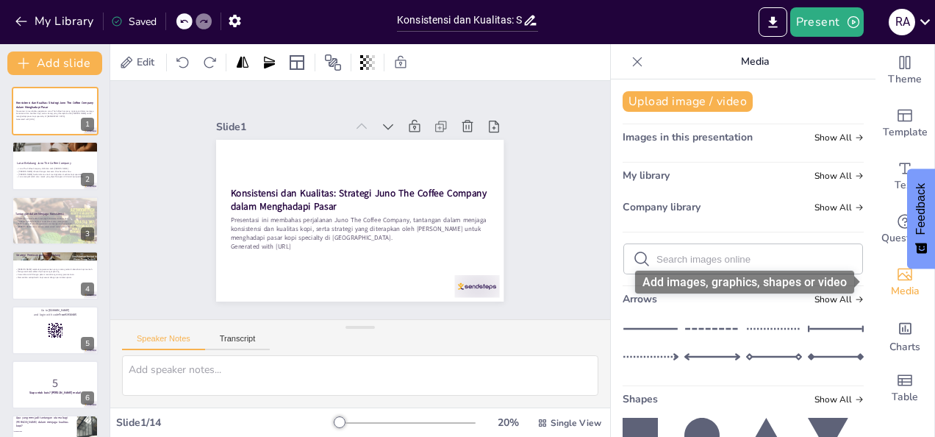
click at [904, 290] on span "Media" at bounding box center [905, 291] width 29 height 16
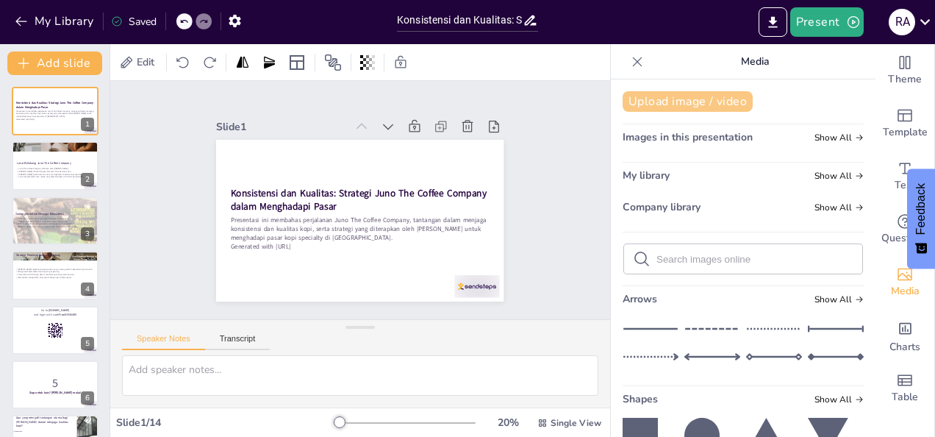
click at [694, 94] on button "Upload image / video" at bounding box center [688, 101] width 130 height 21
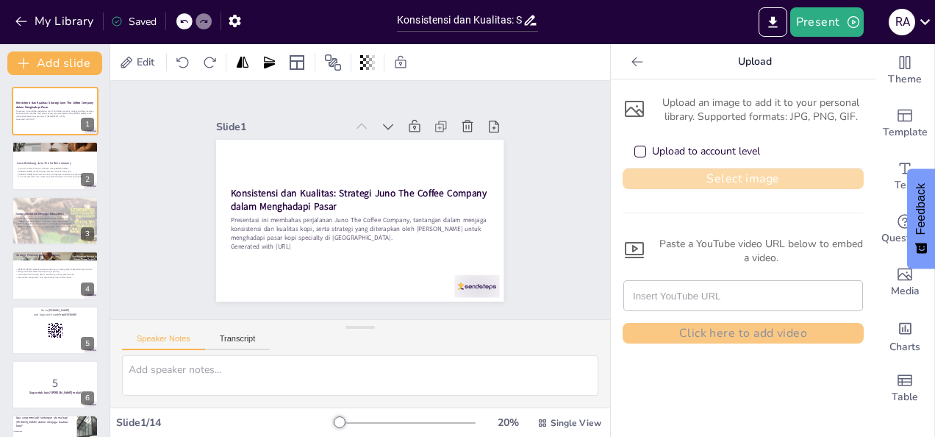
click at [724, 171] on button "Select image" at bounding box center [743, 178] width 241 height 21
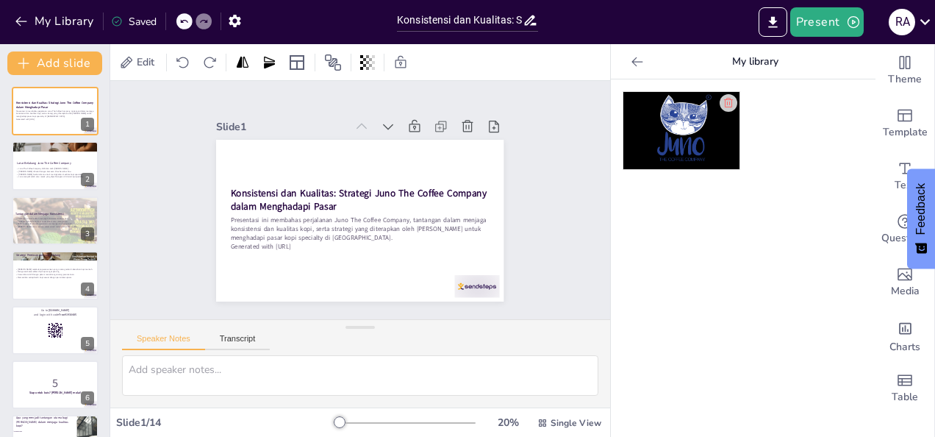
click at [671, 139] on img at bounding box center [682, 130] width 116 height 77
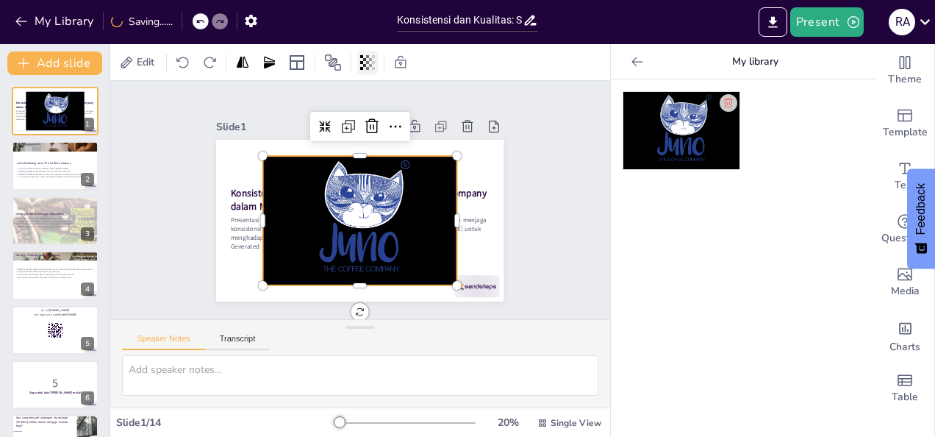
click at [375, 68] on icon at bounding box center [373, 62] width 3 height 15
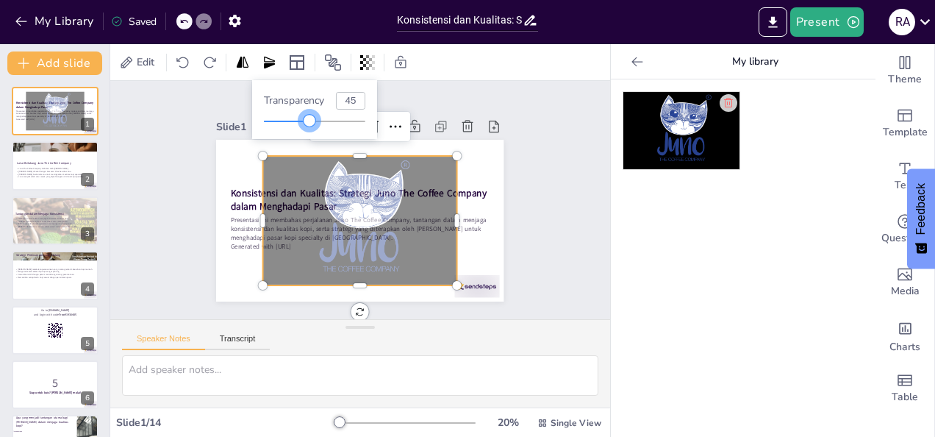
drag, startPoint x: 365, startPoint y: 121, endPoint x: 310, endPoint y: 128, distance: 55.6
click at [310, 128] on div "Transparency 45" at bounding box center [314, 109] width 125 height 59
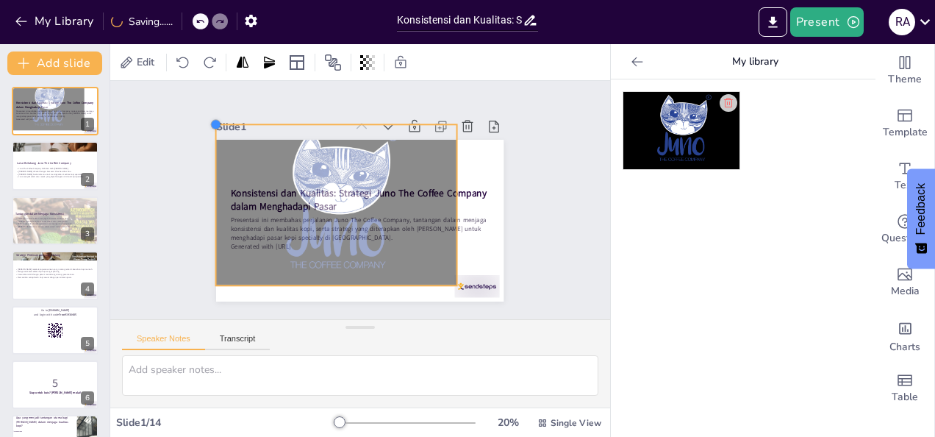
drag, startPoint x: 232, startPoint y: 149, endPoint x: 203, endPoint y: 176, distance: 40.6
click at [203, 176] on div "Slide 1 Konsistensi dan Kualitas: Strategi Juno The Coffee Company dalam Mengha…" at bounding box center [360, 200] width 422 height 360
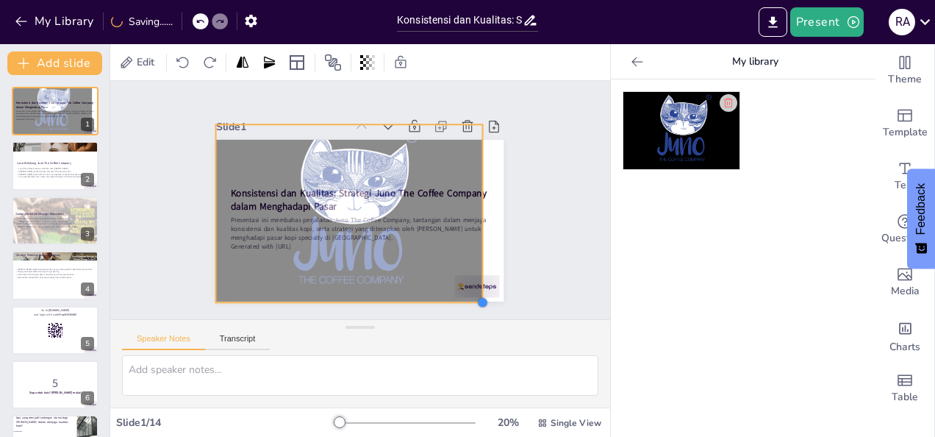
drag, startPoint x: 450, startPoint y: 278, endPoint x: 476, endPoint y: 277, distance: 25.7
click at [476, 277] on div "Konsistensi dan Kualitas: Strategi Juno The Coffee Company dalam Menghadapi Pas…" at bounding box center [358, 220] width 303 height 191
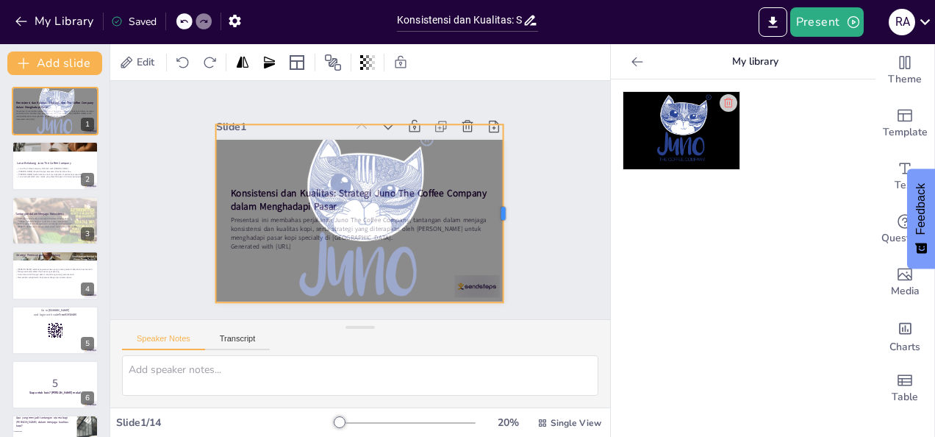
drag, startPoint x: 475, startPoint y: 205, endPoint x: 496, endPoint y: 209, distance: 20.9
click at [496, 209] on div at bounding box center [503, 244] width 49 height 176
click at [545, 209] on div "Slide 1 Konsistensi dan Kualitas: Strategi Juno The Coffee Company dalam Mengha…" at bounding box center [360, 199] width 522 height 289
click at [332, 139] on div at bounding box center [357, 229] width 308 height 238
drag, startPoint x: 349, startPoint y: 120, endPoint x: 353, endPoint y: 140, distance: 20.3
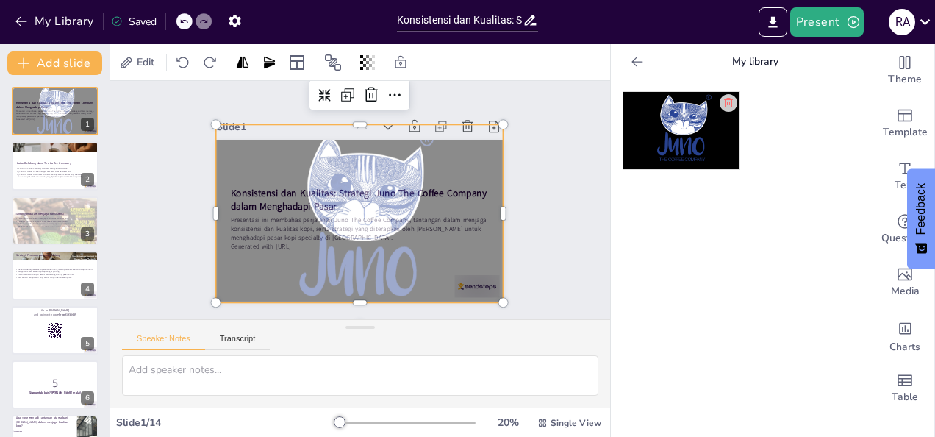
click at [353, 140] on div "Slide 1 Konsistensi dan Kualitas: Strategi Juno The Coffee Company dalam Mengha…" at bounding box center [359, 208] width 305 height 214
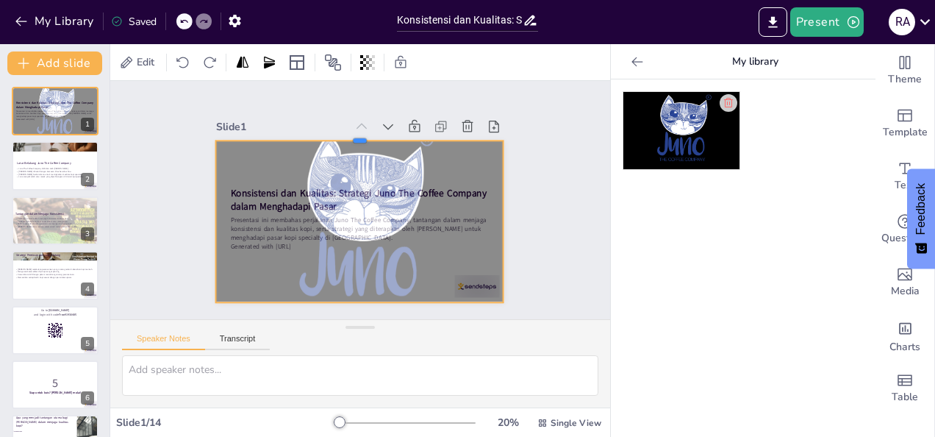
drag, startPoint x: 349, startPoint y: 116, endPoint x: 349, endPoint y: 132, distance: 16.2
click at [349, 132] on div at bounding box center [367, 135] width 287 height 42
click at [331, 69] on icon at bounding box center [333, 63] width 18 height 18
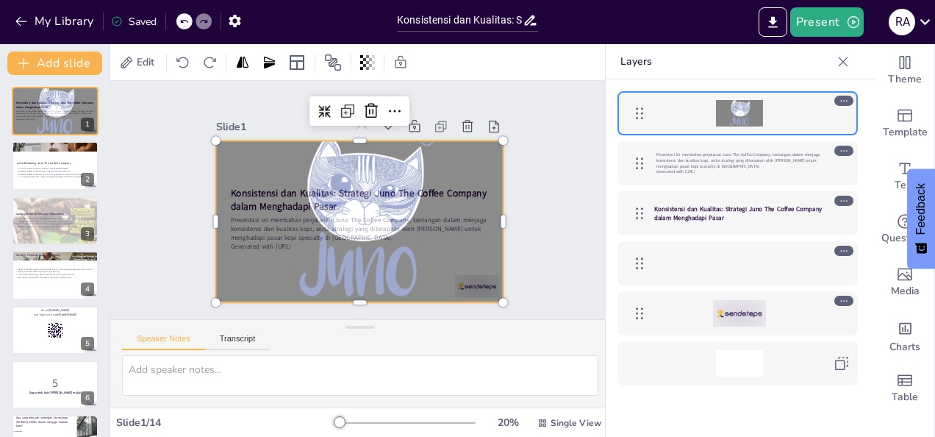
click at [425, 163] on div at bounding box center [356, 229] width 307 height 238
click at [278, 218] on div at bounding box center [357, 229] width 308 height 238
click at [327, 110] on icon at bounding box center [333, 107] width 13 height 13
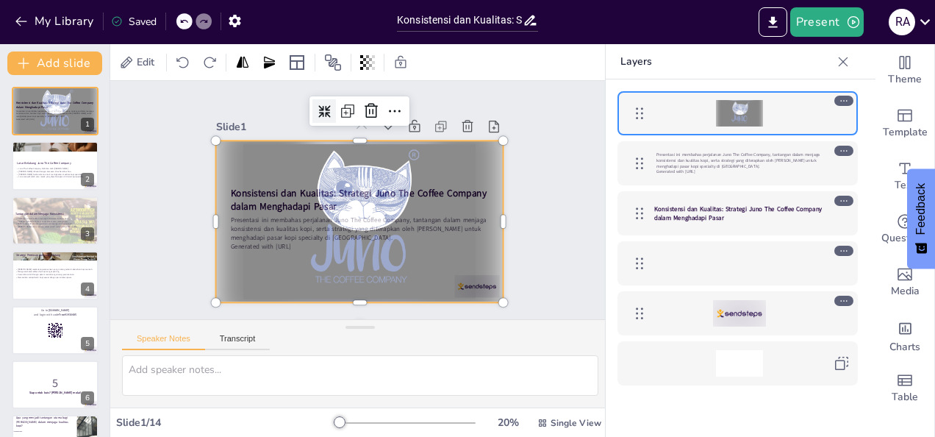
click at [327, 106] on icon at bounding box center [333, 107] width 13 height 13
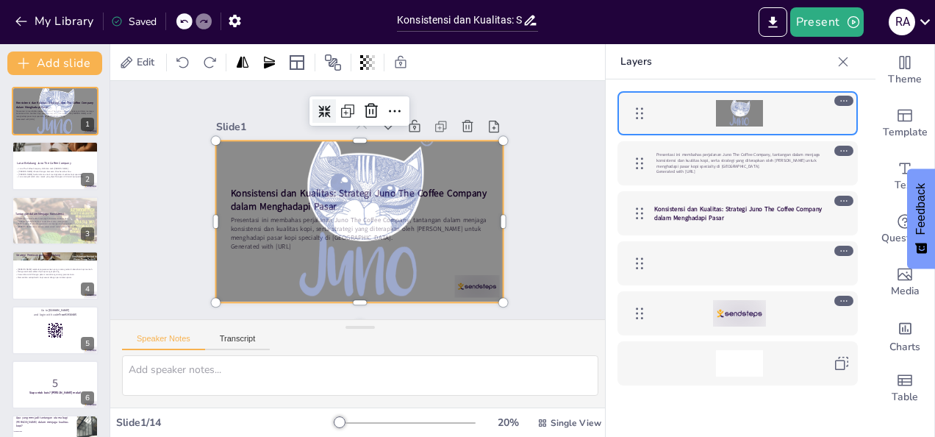
click at [330, 105] on div at bounding box center [344, 106] width 28 height 28
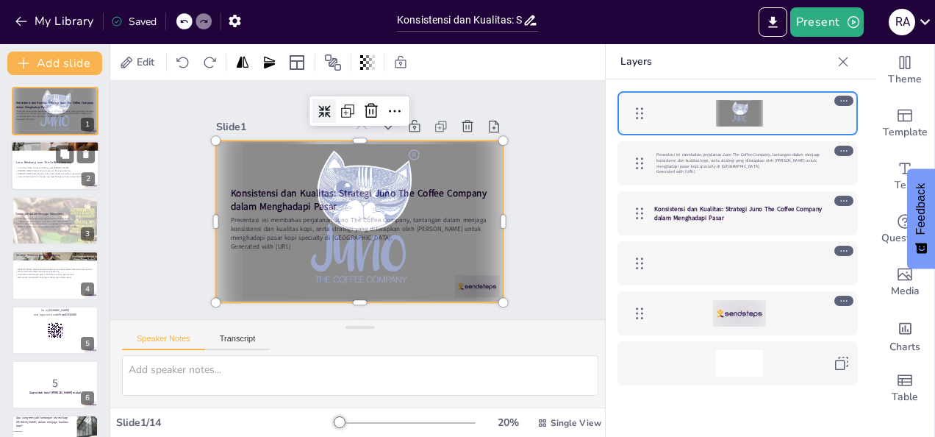
click at [57, 176] on p "Juno menjadi salah satu merek yang diperhitungkan di dunia kopi specialty." at bounding box center [54, 176] width 79 height 3
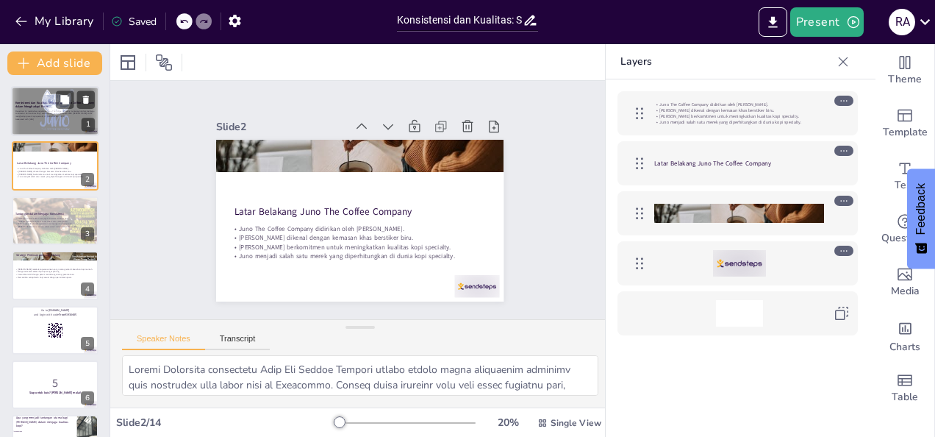
click at [68, 128] on div at bounding box center [55, 112] width 88 height 50
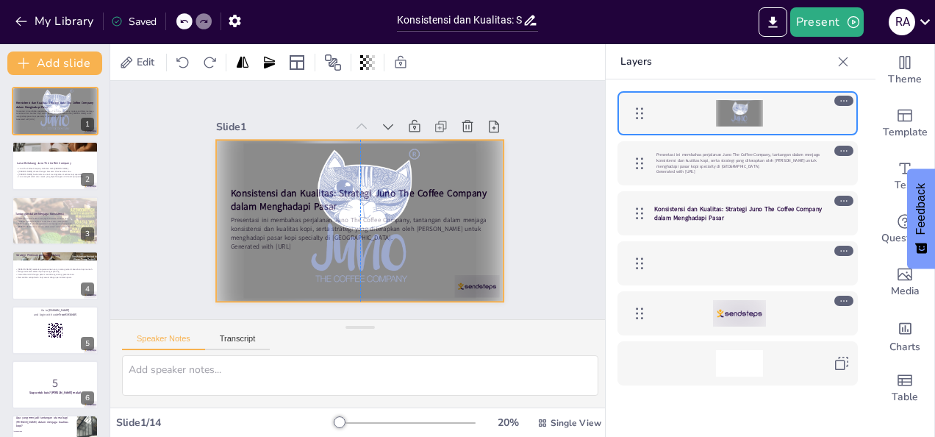
click at [234, 197] on div at bounding box center [361, 221] width 288 height 162
click at [234, 197] on div at bounding box center [356, 221] width 315 height 218
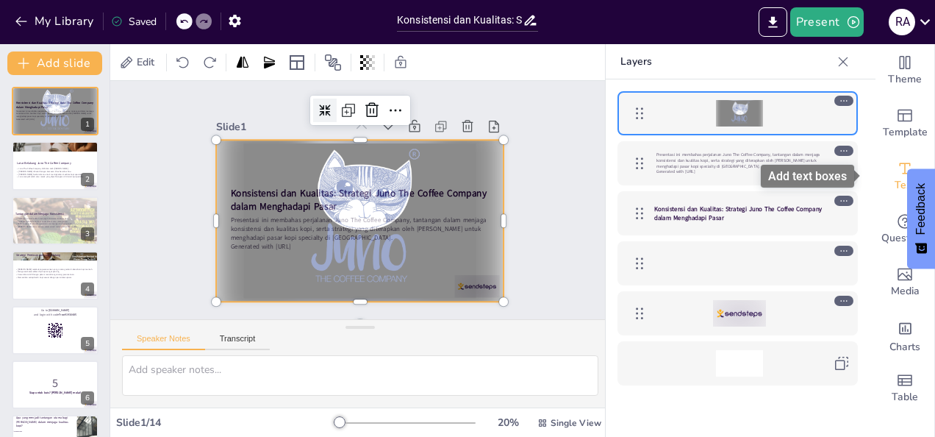
click at [896, 165] on icon "Add text boxes" at bounding box center [905, 169] width 18 height 18
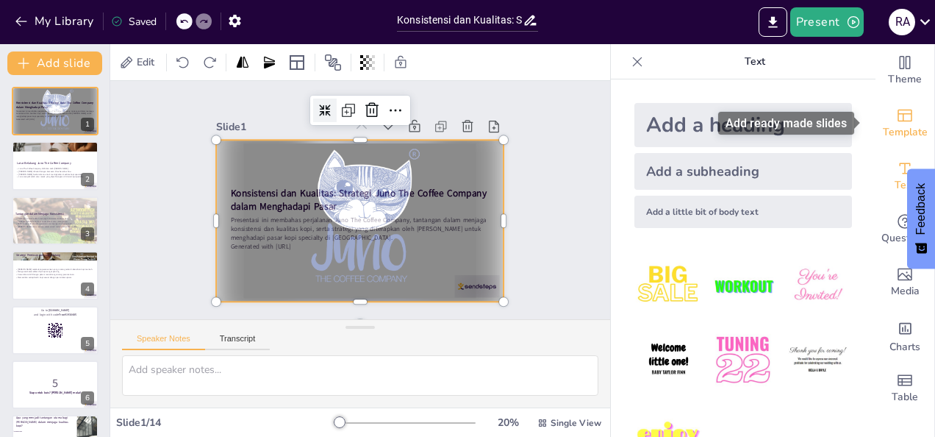
click at [896, 121] on icon "Add ready made slides" at bounding box center [905, 116] width 18 height 18
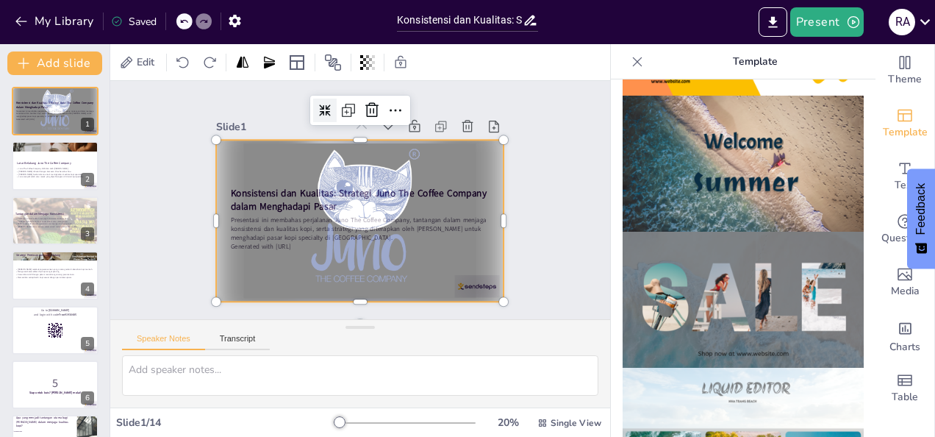
scroll to position [809, 0]
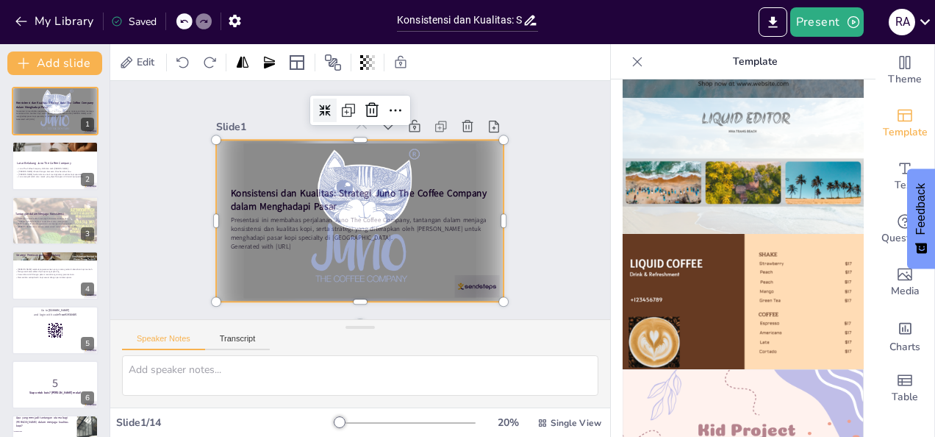
click at [702, 249] on img at bounding box center [743, 302] width 241 height 136
